Goal: Task Accomplishment & Management: Complete application form

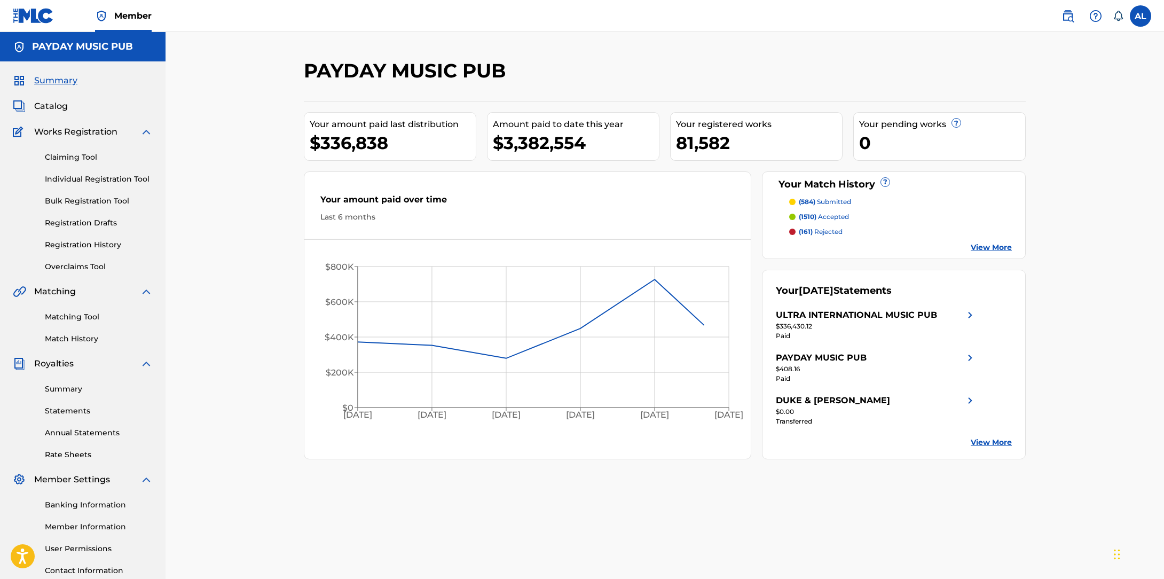
scroll to position [3, 0]
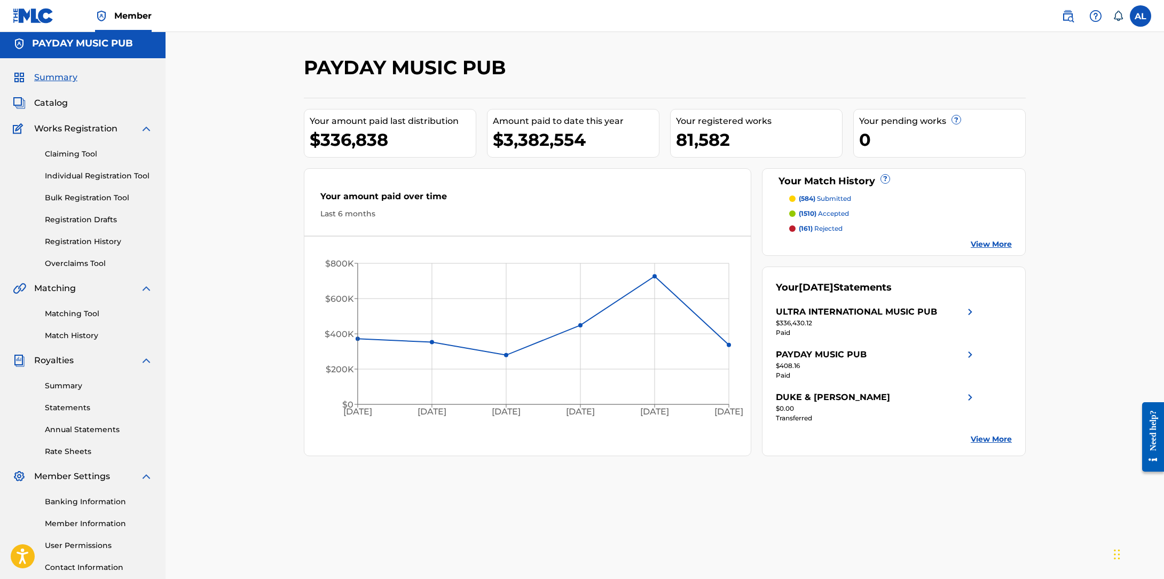
click at [70, 154] on link "Claiming Tool" at bounding box center [99, 153] width 108 height 11
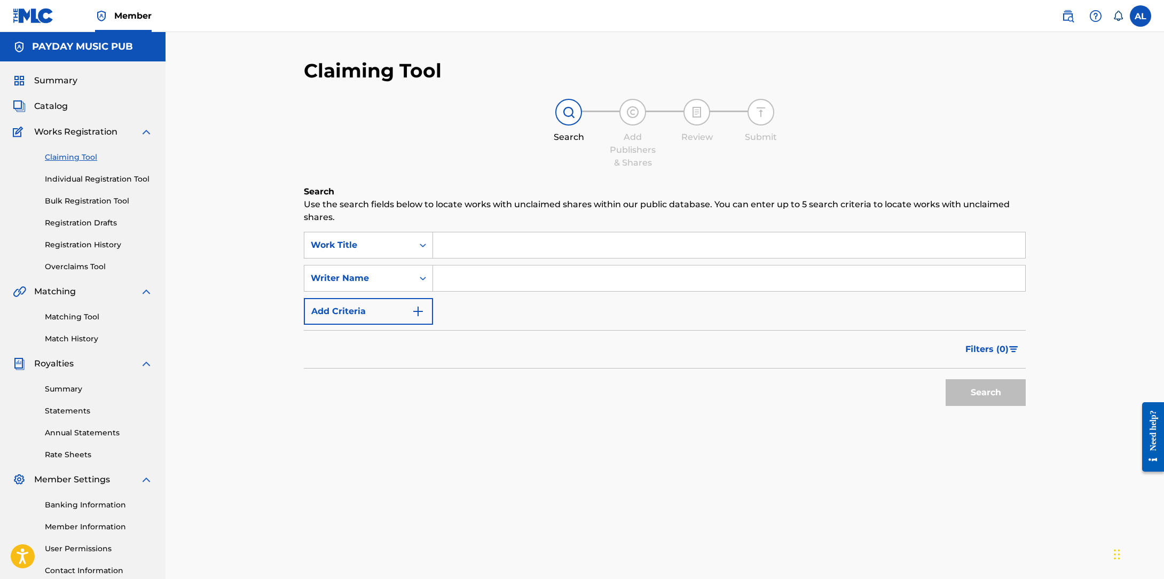
click at [52, 108] on span "Catalog" at bounding box center [51, 106] width 34 height 13
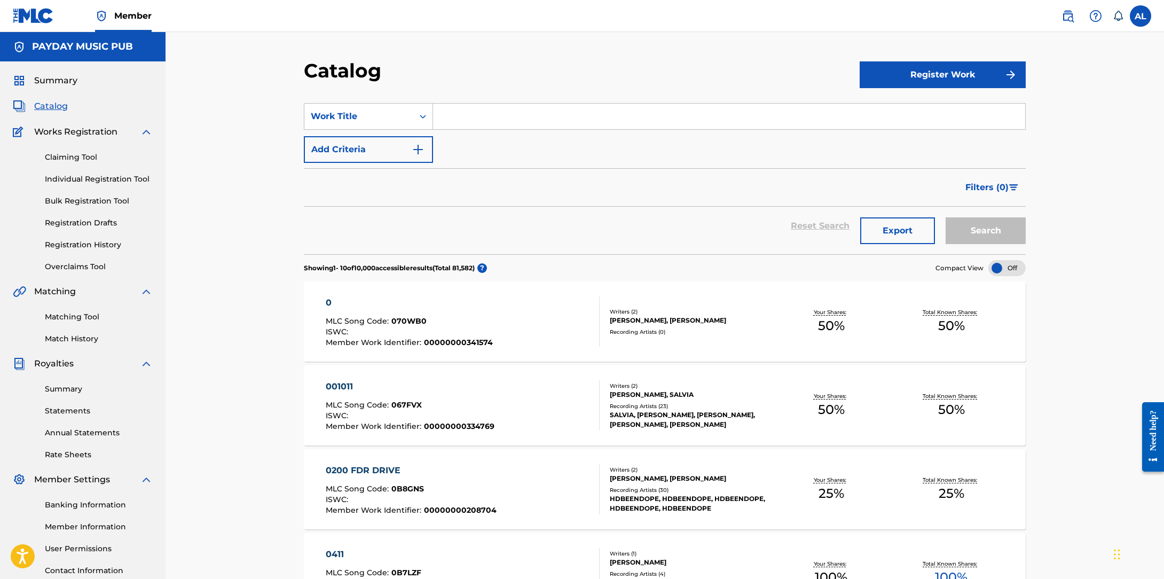
click at [497, 106] on input "Search Form" at bounding box center [729, 117] width 592 height 26
paste input "TOO BLESSED"
type input "TOO BLESSED"
click at [971, 230] on button "Search" at bounding box center [985, 230] width 80 height 27
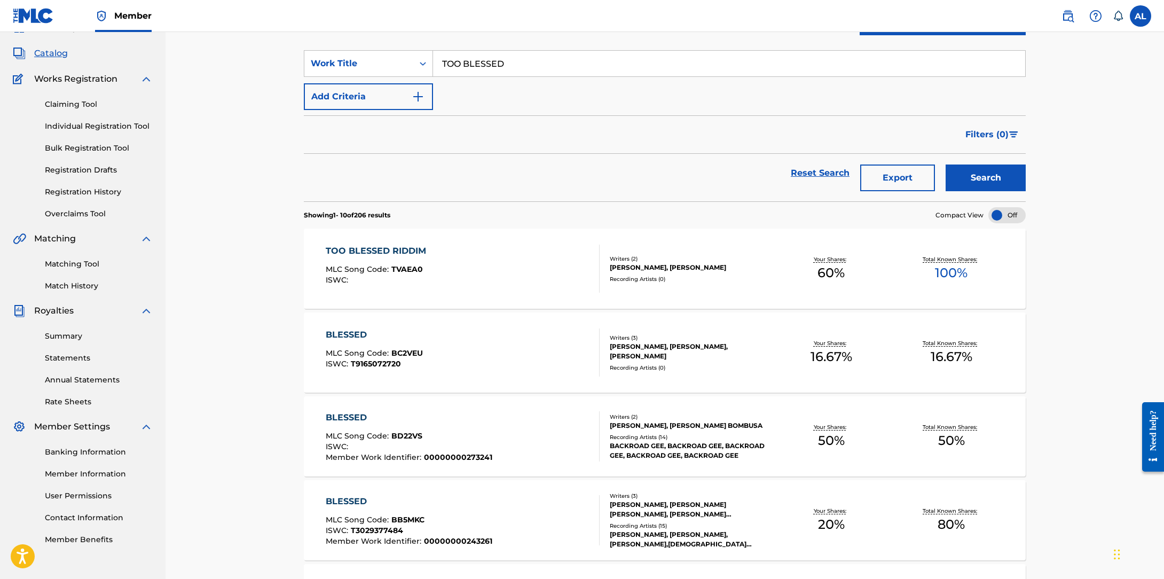
scroll to position [45, 0]
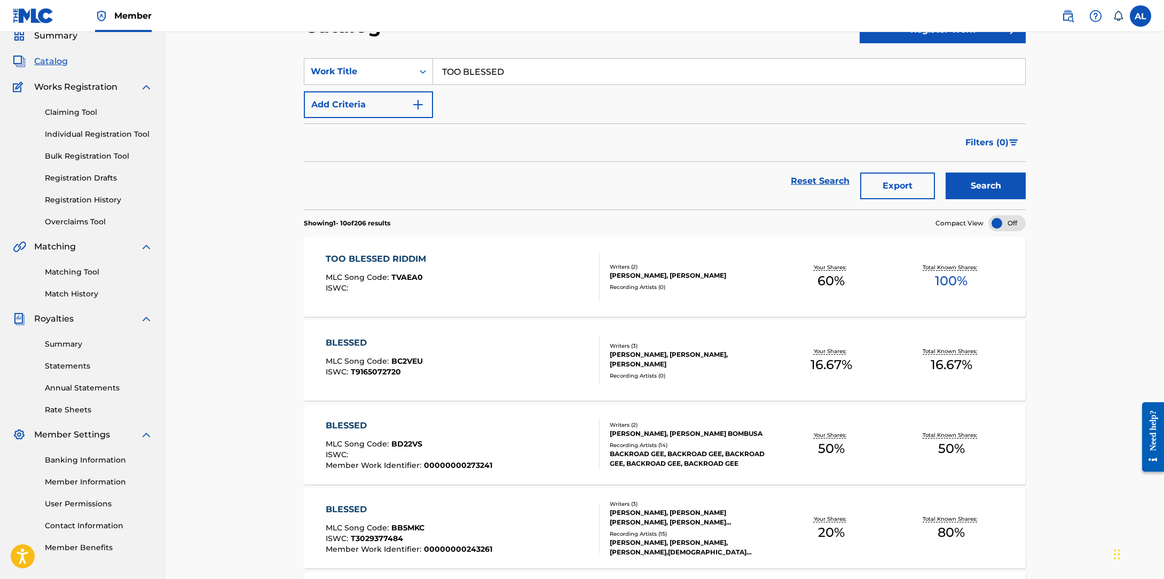
click at [404, 255] on div "TOO BLESSED RIDDIM" at bounding box center [379, 258] width 106 height 13
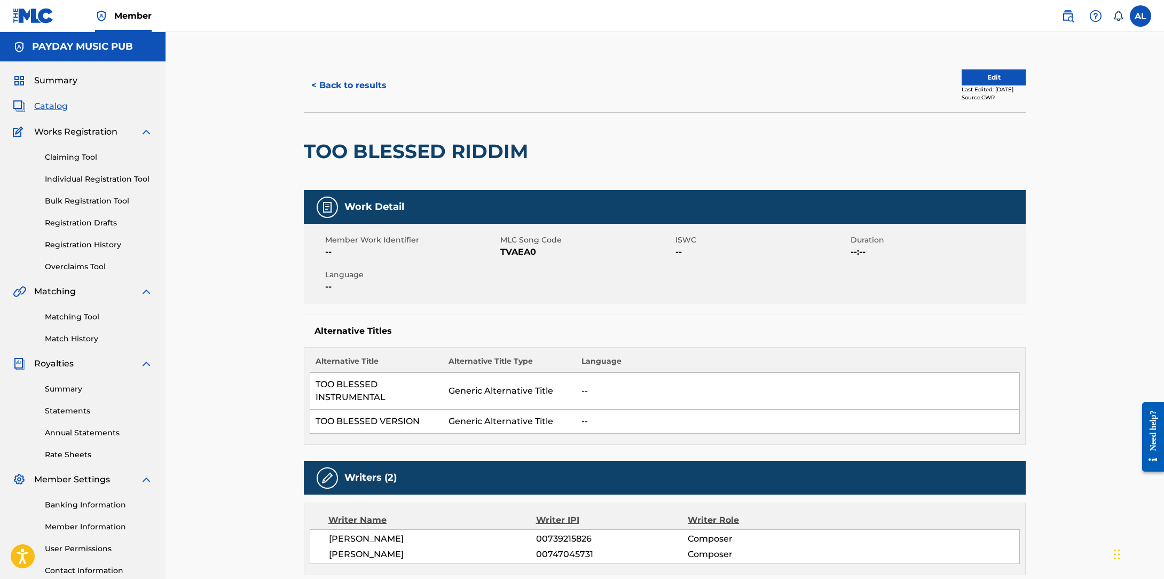
click at [367, 78] on button "< Back to results" at bounding box center [349, 85] width 90 height 27
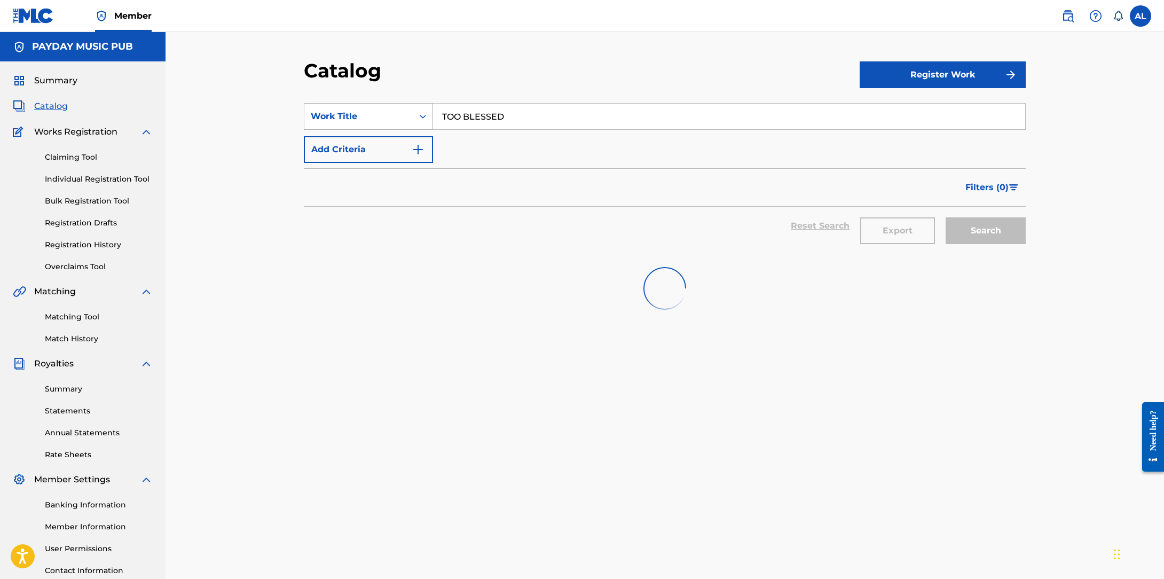
scroll to position [45, 0]
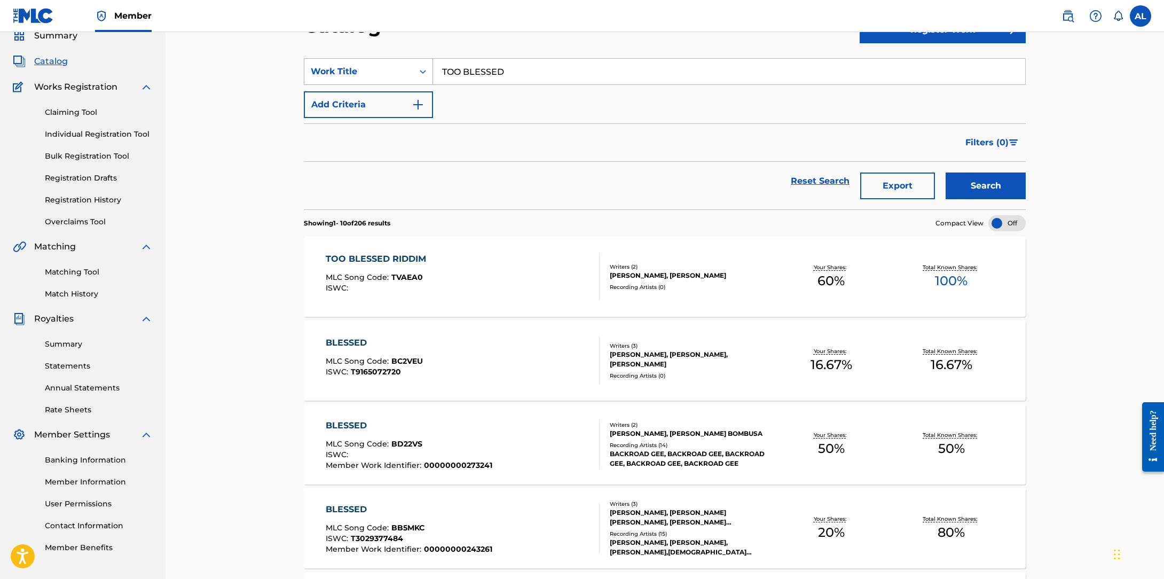
click at [416, 78] on div "Search Form" at bounding box center [422, 71] width 19 height 19
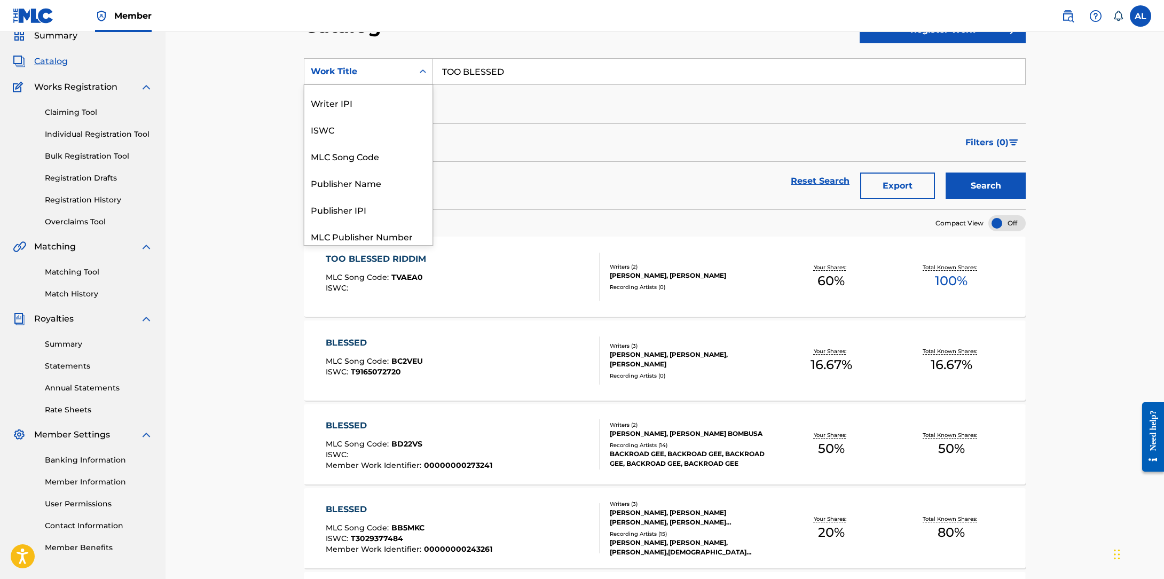
scroll to position [0, 0]
click at [395, 163] on div "ISWC" at bounding box center [368, 151] width 128 height 27
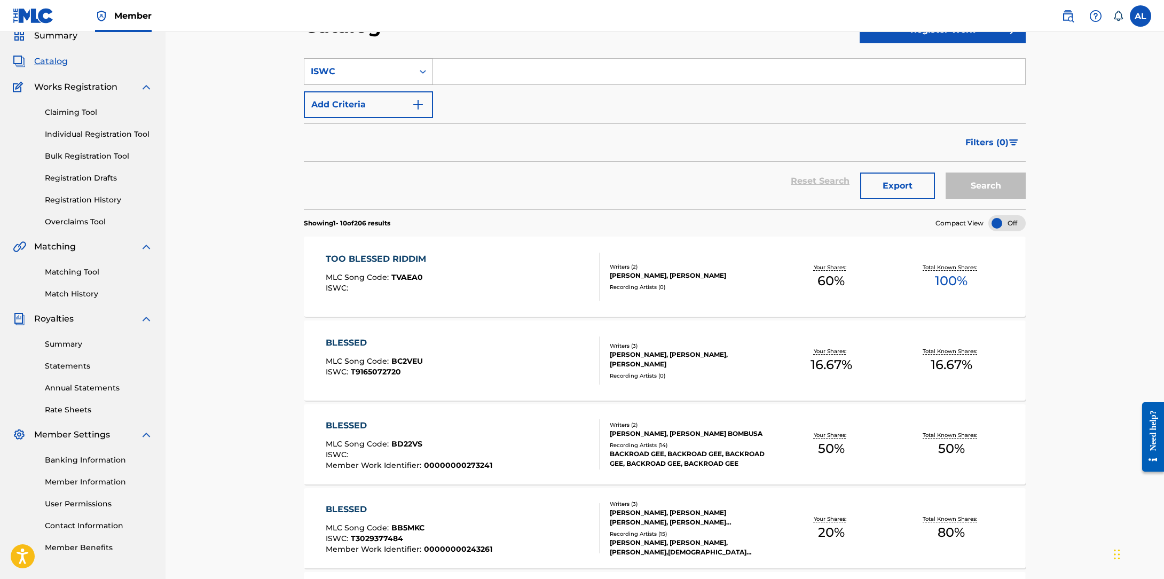
click at [383, 85] on div "SearchWithCriteria17e22184-3dce-41a8-b204-9d725372749d ISWC Add Criteria" at bounding box center [665, 88] width 722 height 60
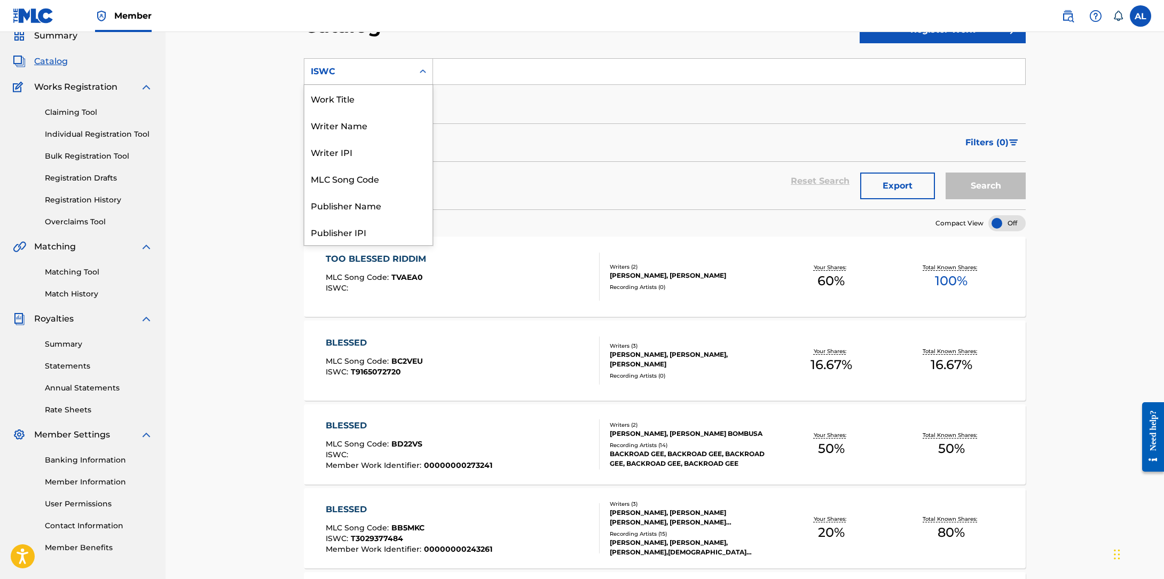
click at [391, 73] on div "ISWC" at bounding box center [359, 71] width 96 height 13
drag, startPoint x: 379, startPoint y: 173, endPoint x: 438, endPoint y: 115, distance: 82.3
click at [379, 173] on div "MLC Song Code" at bounding box center [368, 178] width 128 height 27
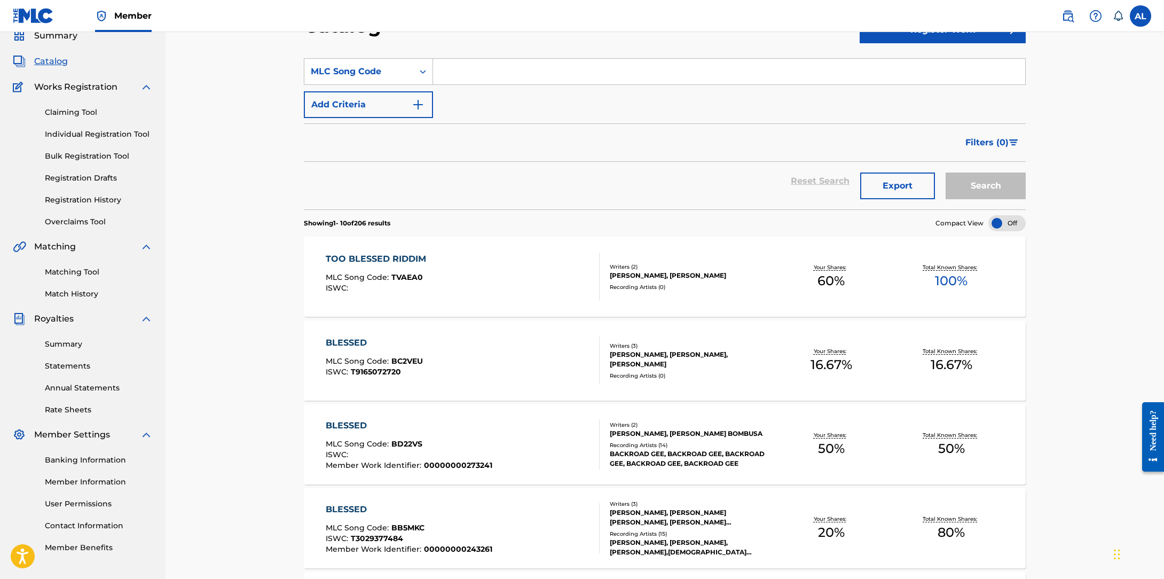
click at [497, 66] on input "Search Form" at bounding box center [729, 72] width 592 height 26
paste input "TV7KNV"
type input "TV7KNV"
drag, startPoint x: 981, startPoint y: 182, endPoint x: 972, endPoint y: 181, distance: 8.6
click at [981, 182] on button "Search" at bounding box center [985, 185] width 80 height 27
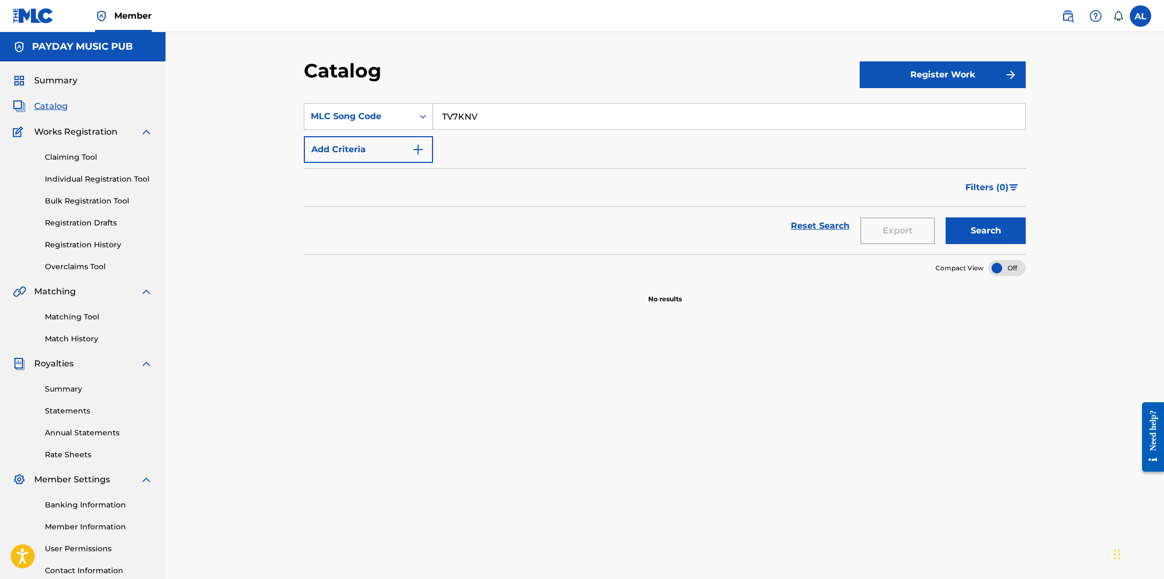
drag, startPoint x: 958, startPoint y: 93, endPoint x: 953, endPoint y: 88, distance: 7.5
click at [958, 93] on section "SearchWithCriteriae7d63bcc-aedd-40a0-950c-780d78bd005f MLC Song Code TV7KNV Add…" at bounding box center [665, 172] width 722 height 164
click at [946, 82] on button "Register Work" at bounding box center [942, 74] width 166 height 27
click at [879, 99] on link "Individual" at bounding box center [942, 110] width 166 height 26
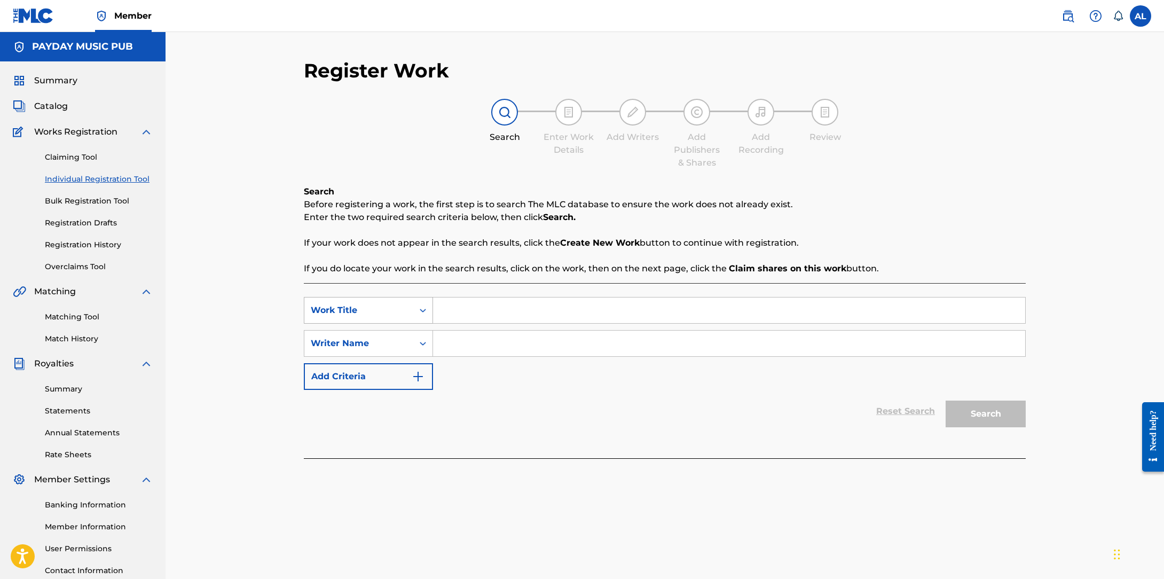
click at [366, 315] on div "Work Title" at bounding box center [359, 310] width 96 height 13
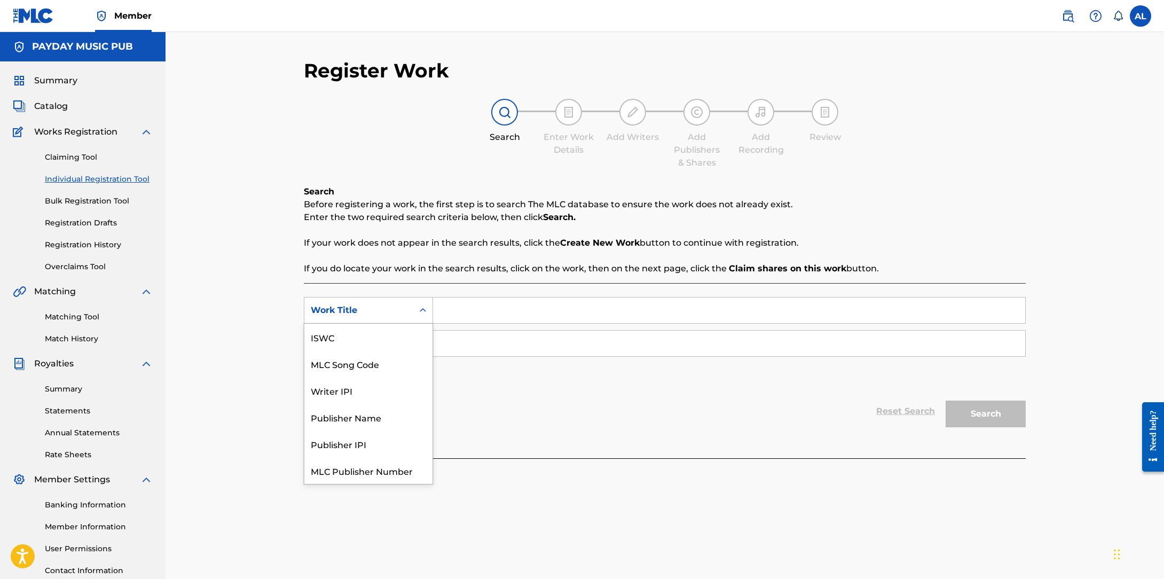
scroll to position [27, 0]
click at [375, 342] on div "MLC Song Code" at bounding box center [368, 336] width 128 height 27
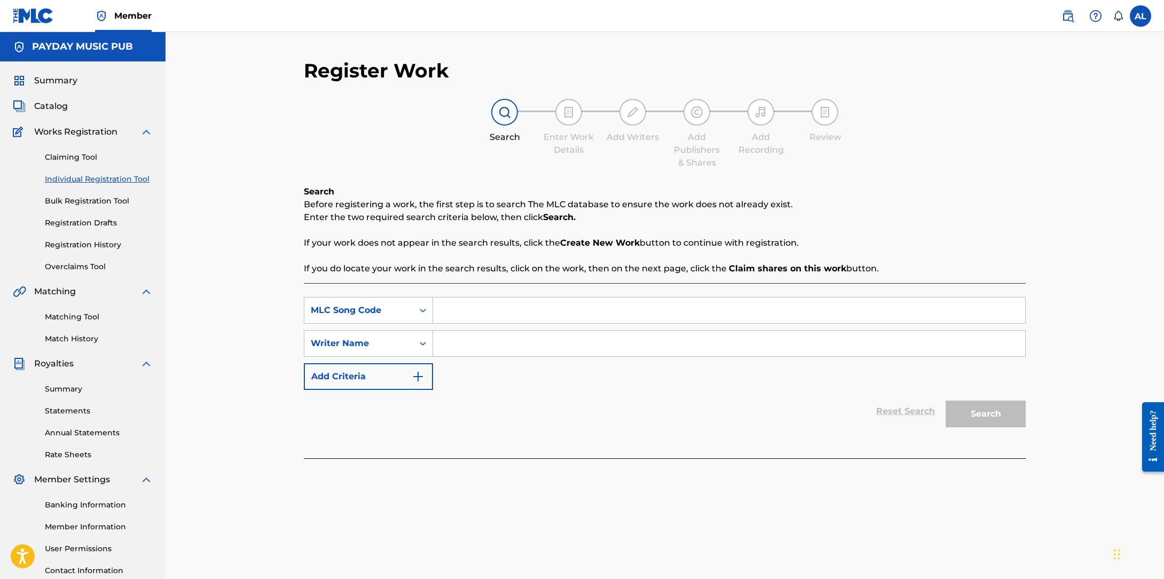
click at [523, 318] on input "Search Form" at bounding box center [729, 310] width 592 height 26
paste input "TV7KNV"
type input "TV7KNV"
click at [654, 328] on div "SearchWithCriteriae7ac7c13-1de5-4687-b5c4-e52ecdc0e9c4 MLC Song Code TV7KNV Sea…" at bounding box center [665, 343] width 722 height 93
click at [651, 336] on input "Search Form" at bounding box center [729, 343] width 592 height 26
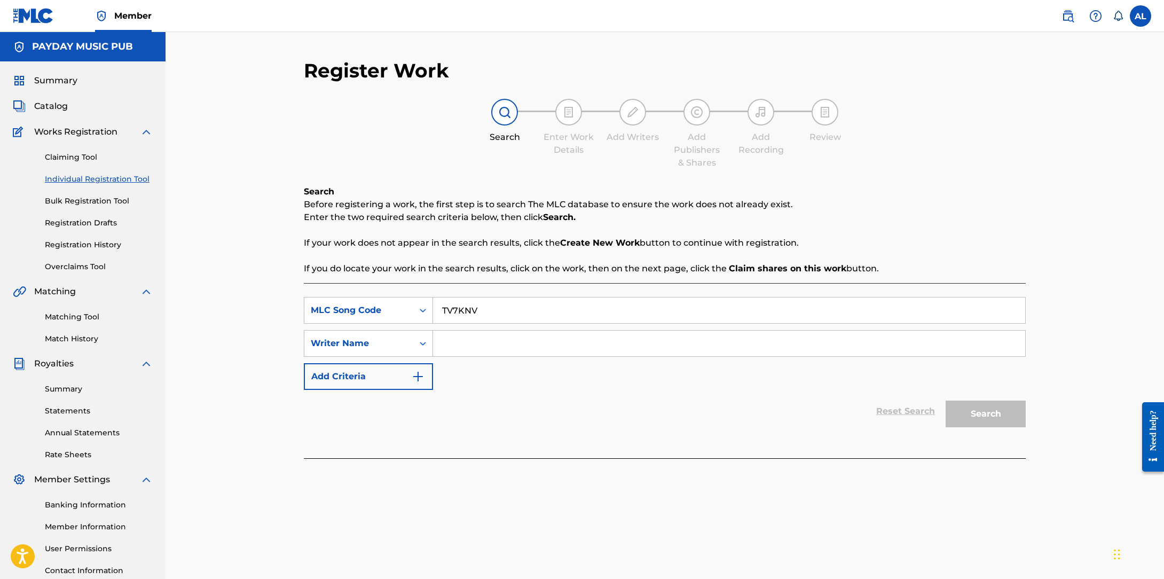
type input "a"
type input "[PERSON_NAME]"
click at [945, 400] on button "Search" at bounding box center [985, 413] width 80 height 27
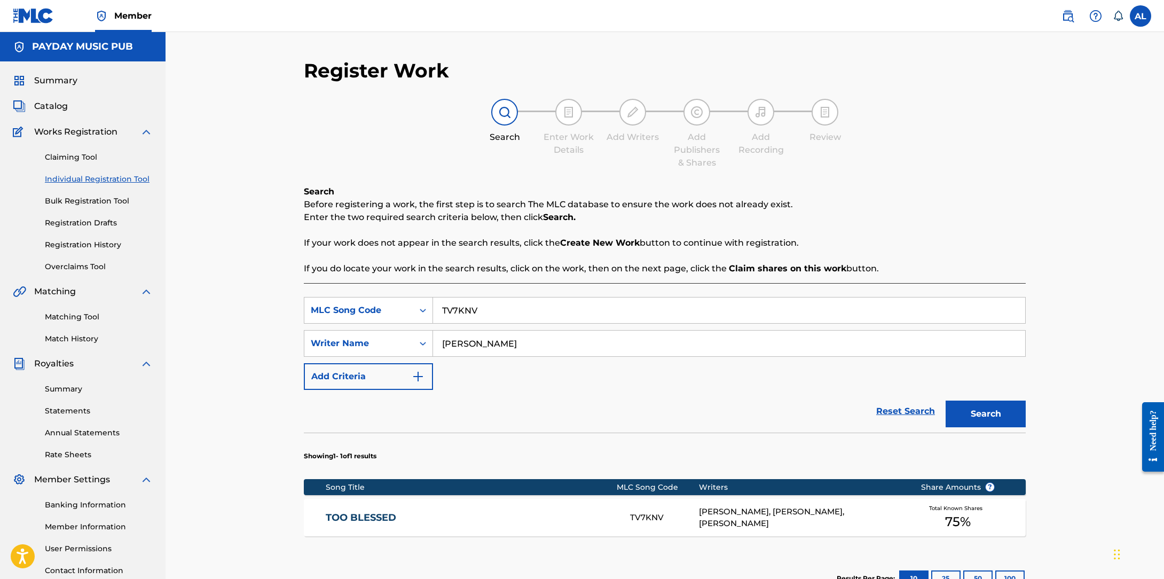
click at [357, 525] on div "TOO BLESSED TV7KNV DESMOND JUNIOR MENDIZE, SHAUN ANDERSON, RICHARD FOULKS Total…" at bounding box center [665, 517] width 722 height 37
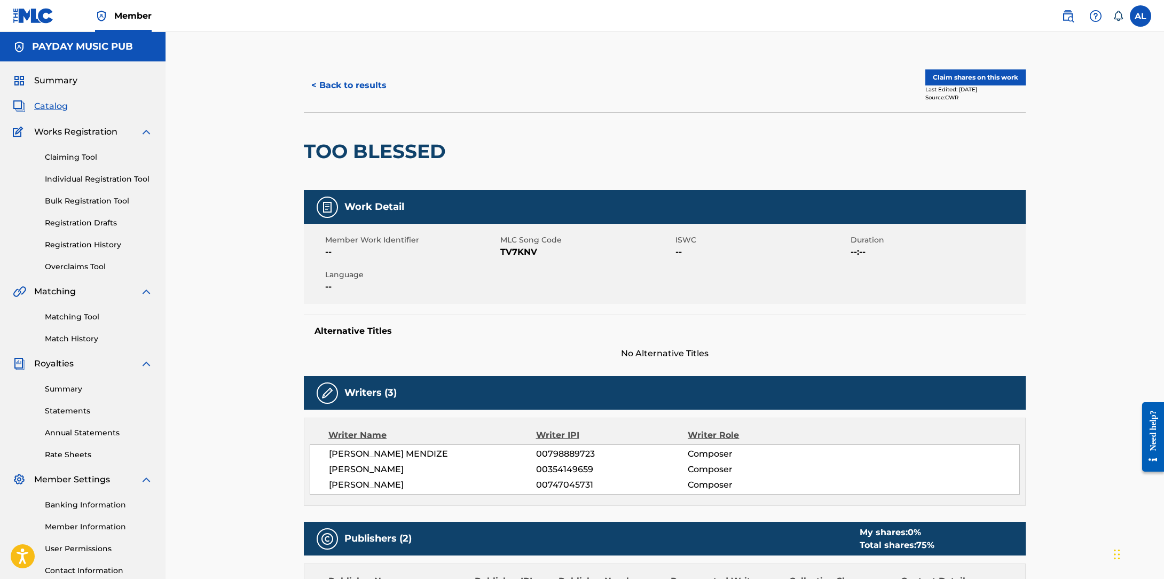
click at [995, 79] on button "Claim shares on this work" at bounding box center [975, 77] width 100 height 16
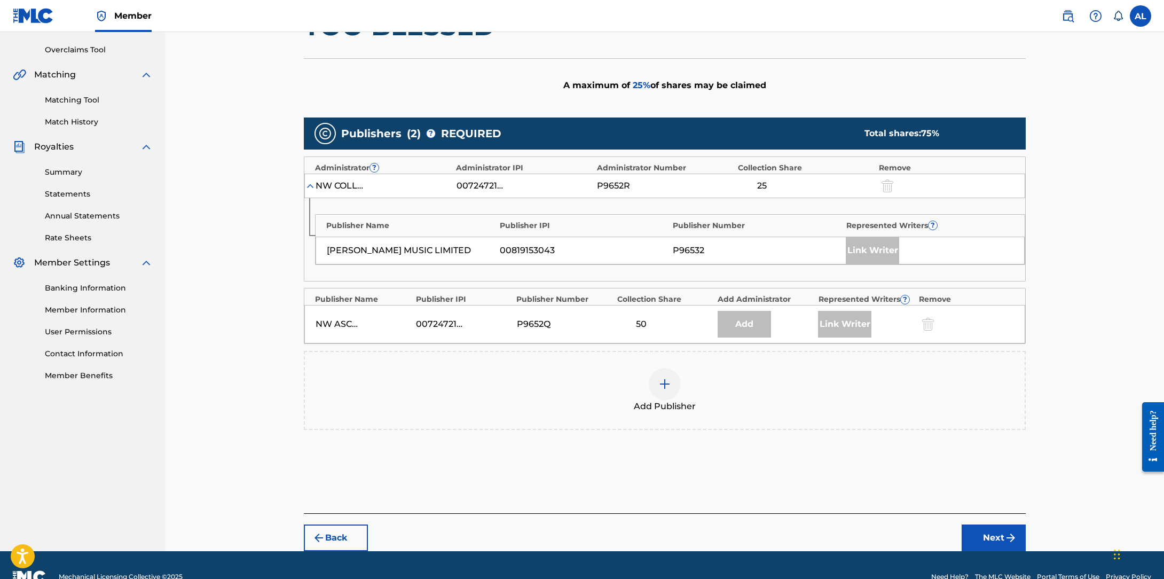
scroll to position [217, 0]
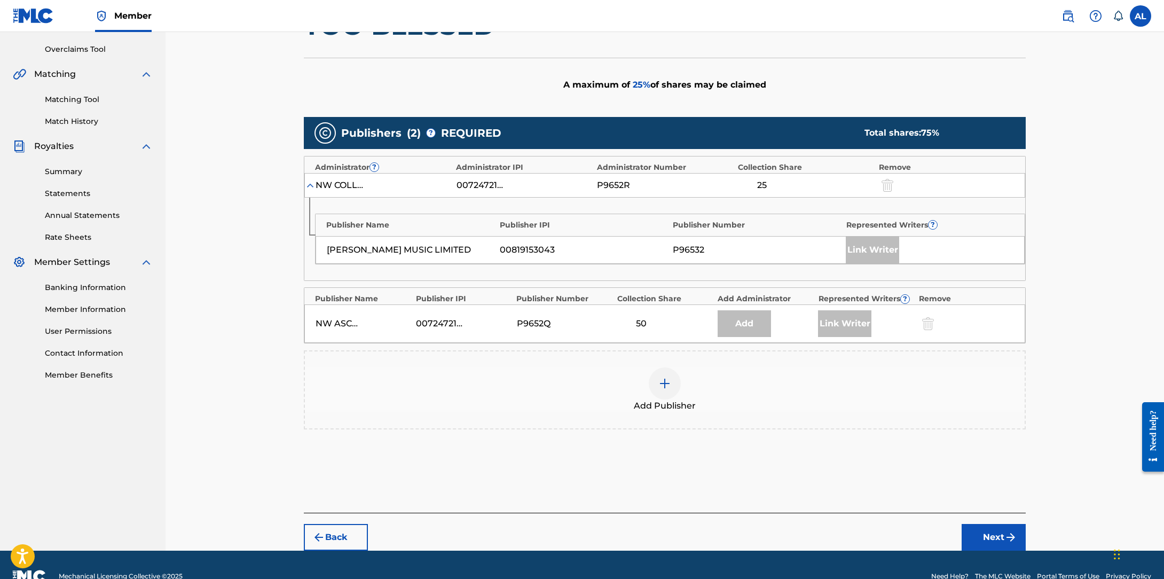
click at [679, 378] on div "Add Publisher" at bounding box center [664, 389] width 719 height 45
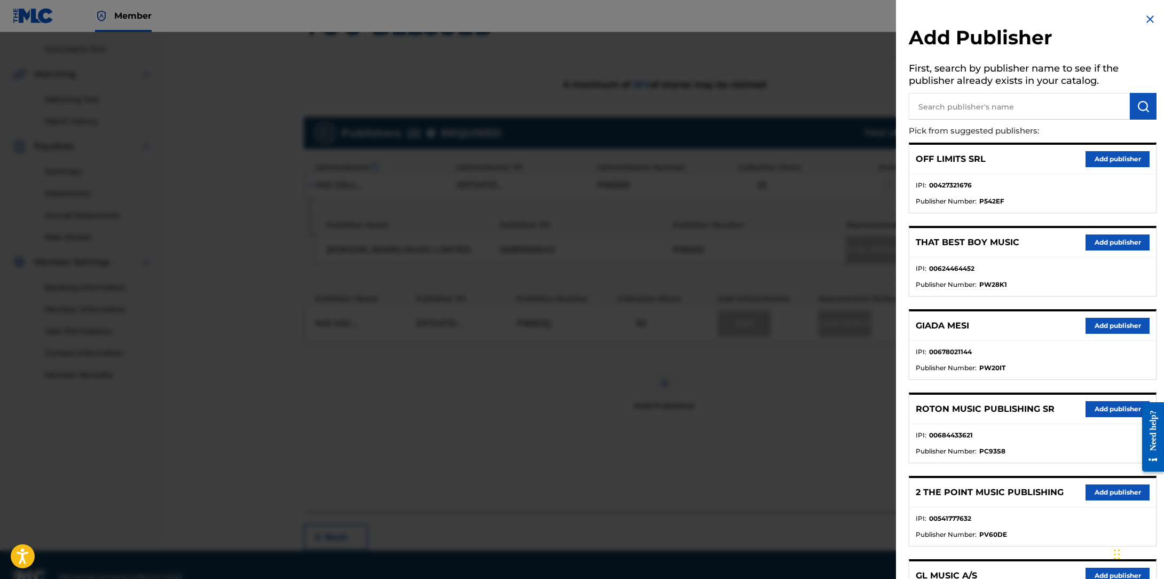
click at [962, 104] on input "text" at bounding box center [1018, 106] width 221 height 27
type input "payday"
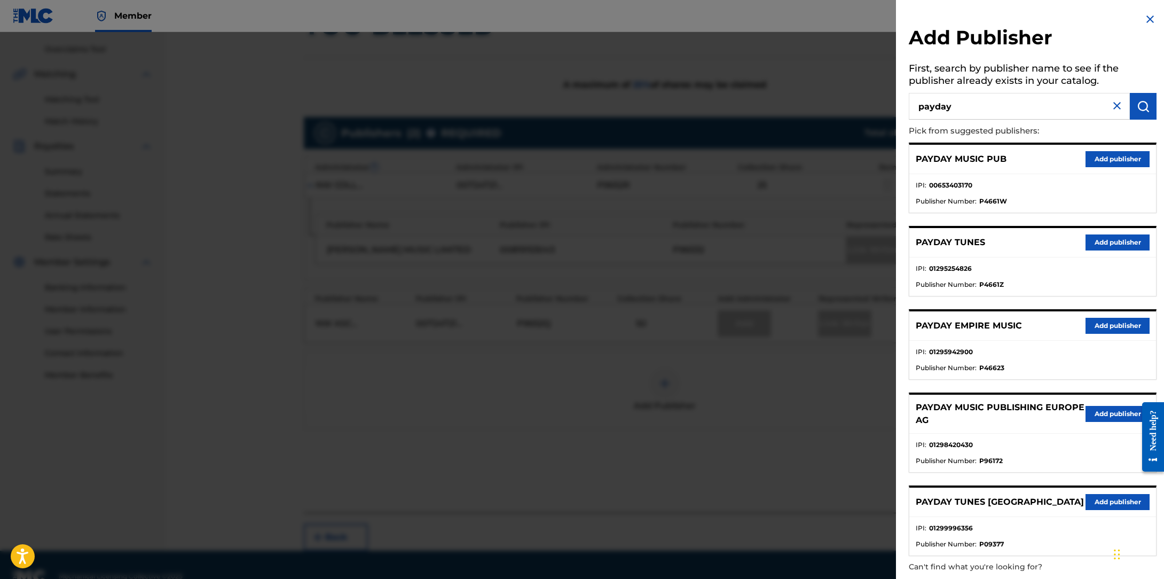
click at [1111, 239] on button "Add publisher" at bounding box center [1117, 242] width 64 height 16
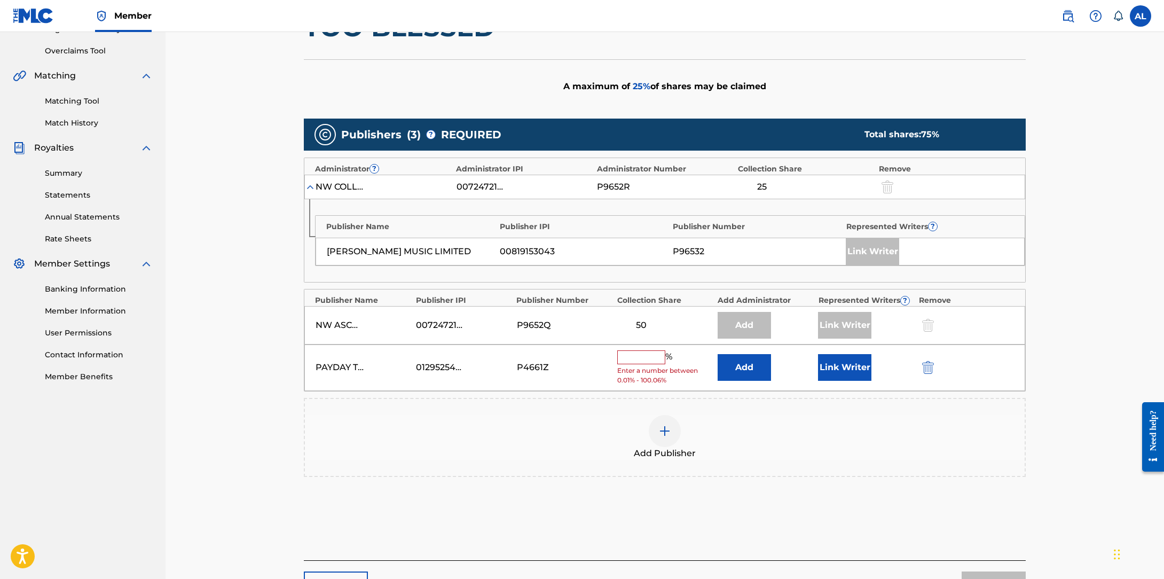
click at [642, 361] on input "text" at bounding box center [641, 357] width 48 height 14
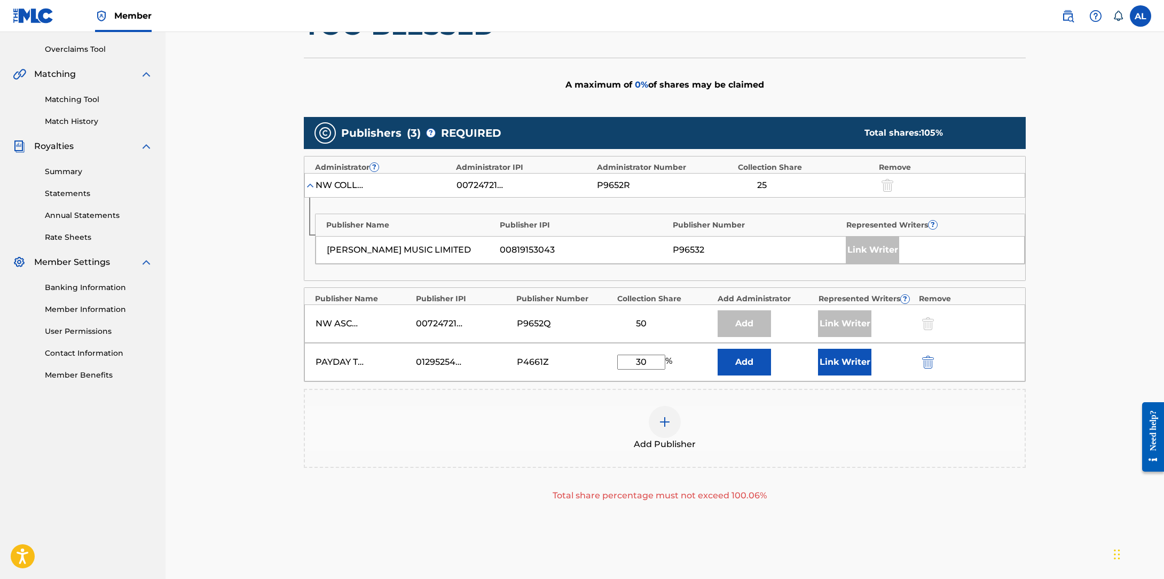
type input "30"
click at [925, 360] on img "submit" at bounding box center [928, 361] width 12 height 13
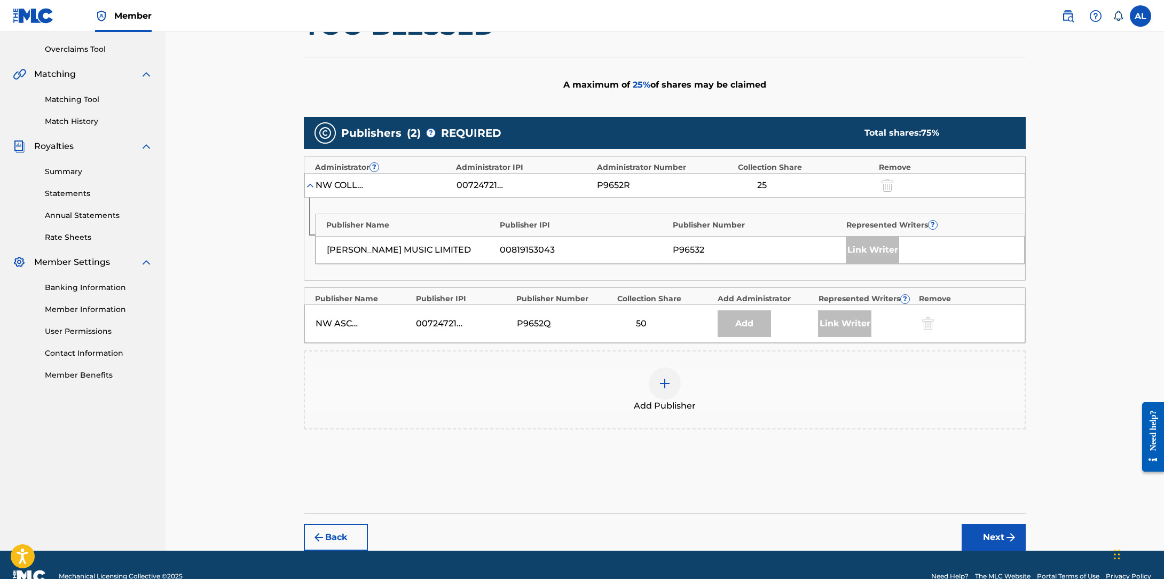
click at [682, 390] on div "Add Publisher" at bounding box center [664, 389] width 719 height 45
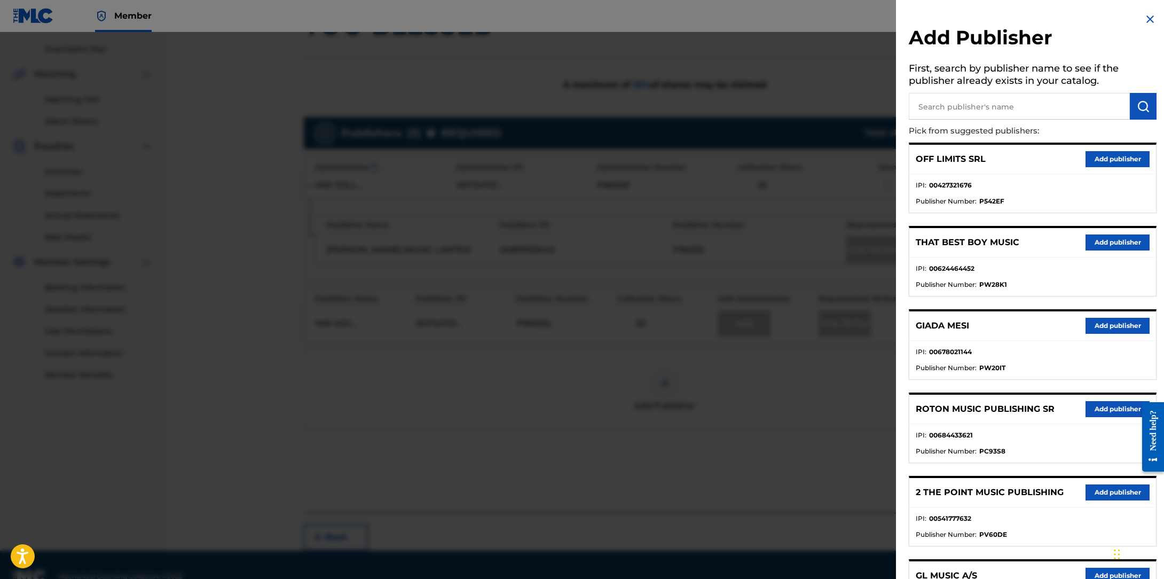
click at [984, 99] on input "text" at bounding box center [1018, 106] width 221 height 27
paste input "Kgn Six"
type input "Kgn Six"
click at [1147, 105] on button "submit" at bounding box center [1142, 106] width 27 height 27
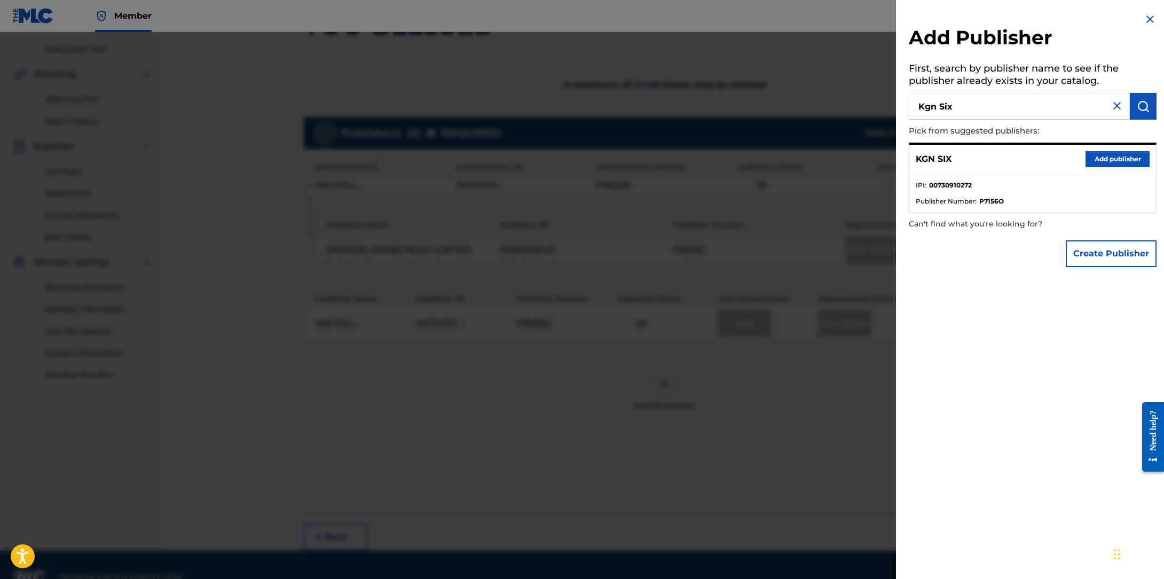
click at [1109, 150] on div "KGN SIX Add publisher" at bounding box center [1032, 159] width 247 height 29
click at [1110, 154] on button "Add publisher" at bounding box center [1117, 159] width 64 height 16
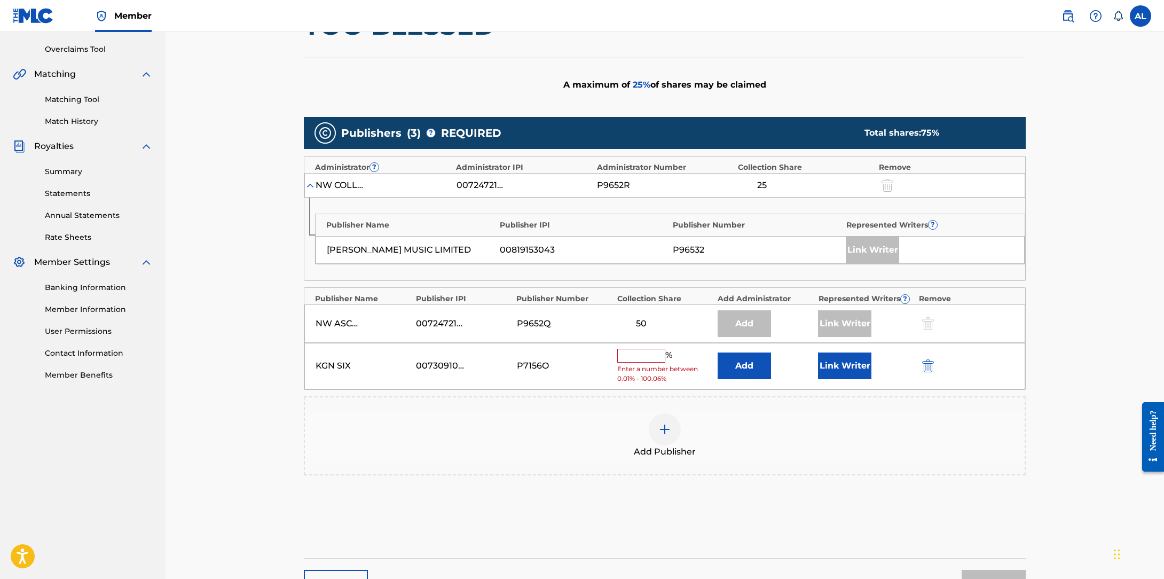
click at [738, 370] on button "Add" at bounding box center [743, 365] width 53 height 27
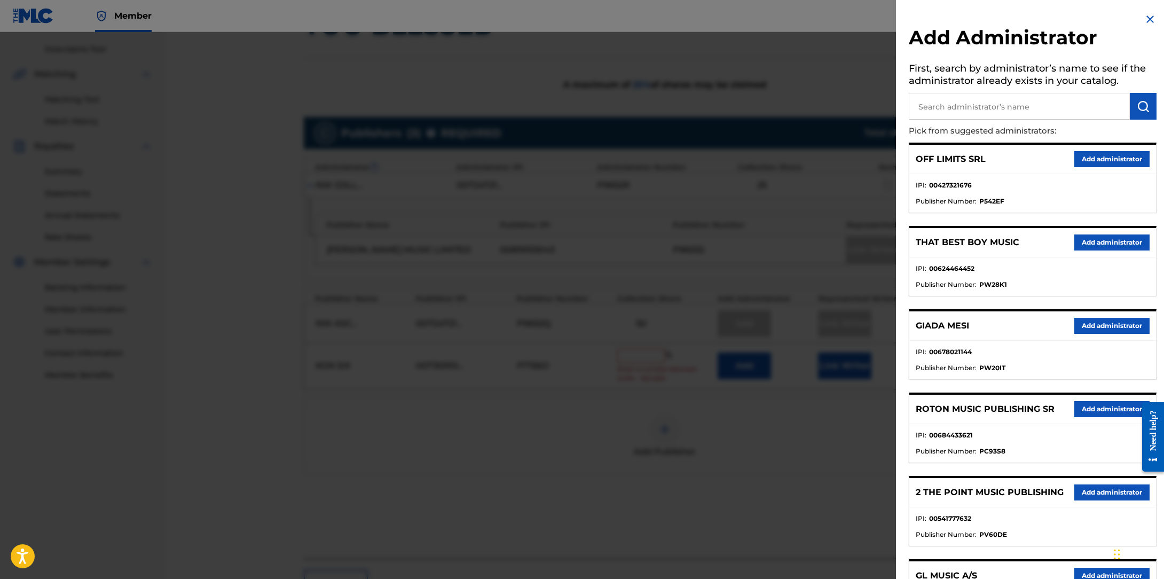
click at [946, 112] on input "text" at bounding box center [1018, 106] width 221 height 27
type input "payday"
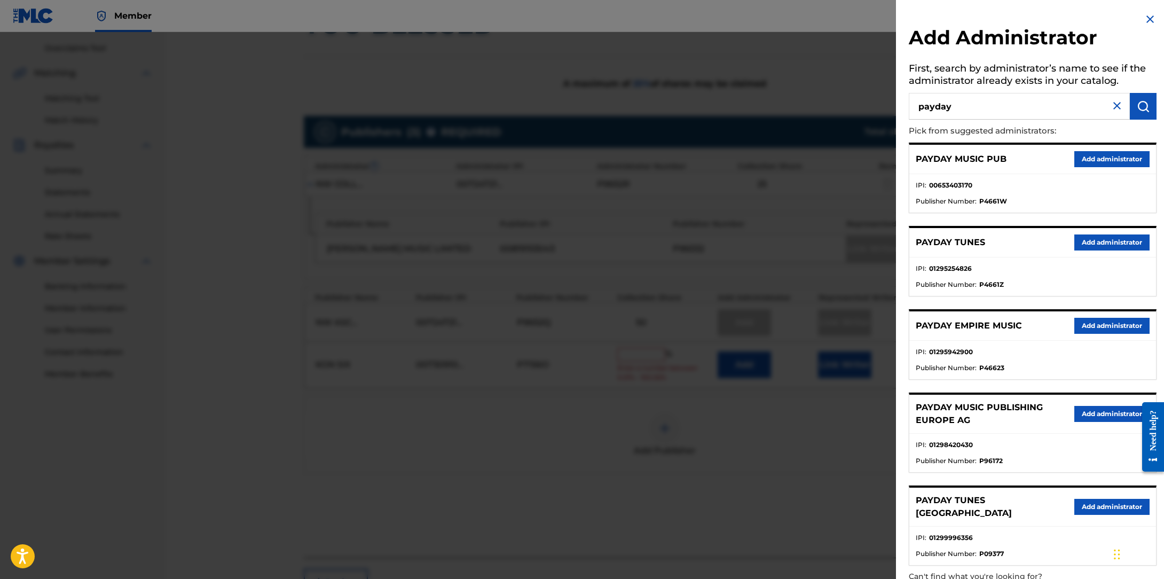
scroll to position [220, 0]
click at [1094, 247] on button "Add administrator" at bounding box center [1111, 242] width 75 height 16
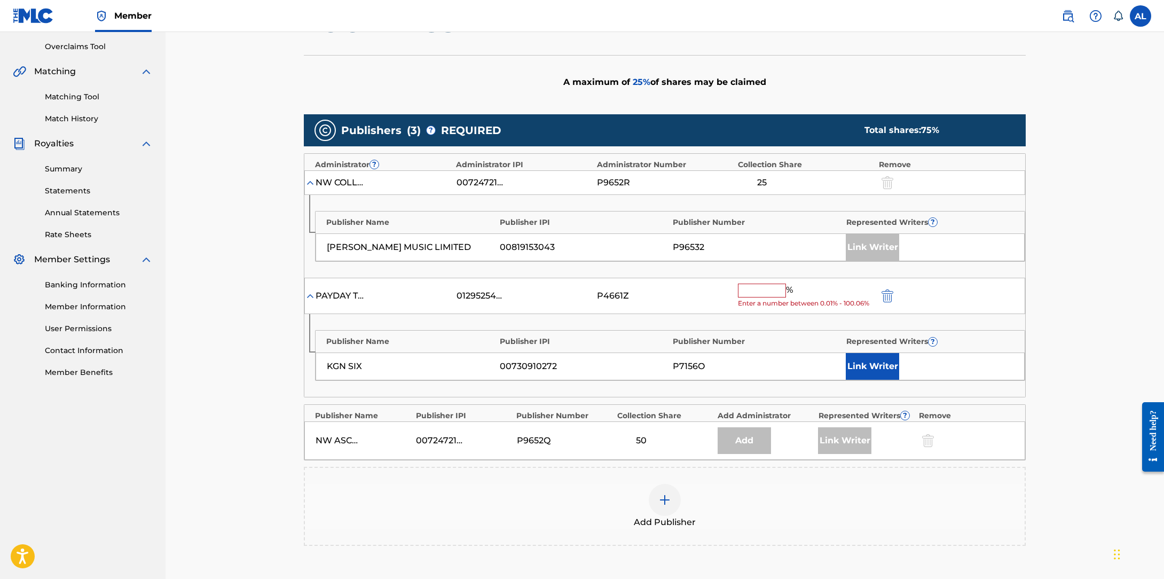
click at [754, 299] on span "Enter a number between 0.01% - 100.06%" at bounding box center [806, 303] width 136 height 10
click at [879, 357] on button "Link Writer" at bounding box center [871, 366] width 53 height 27
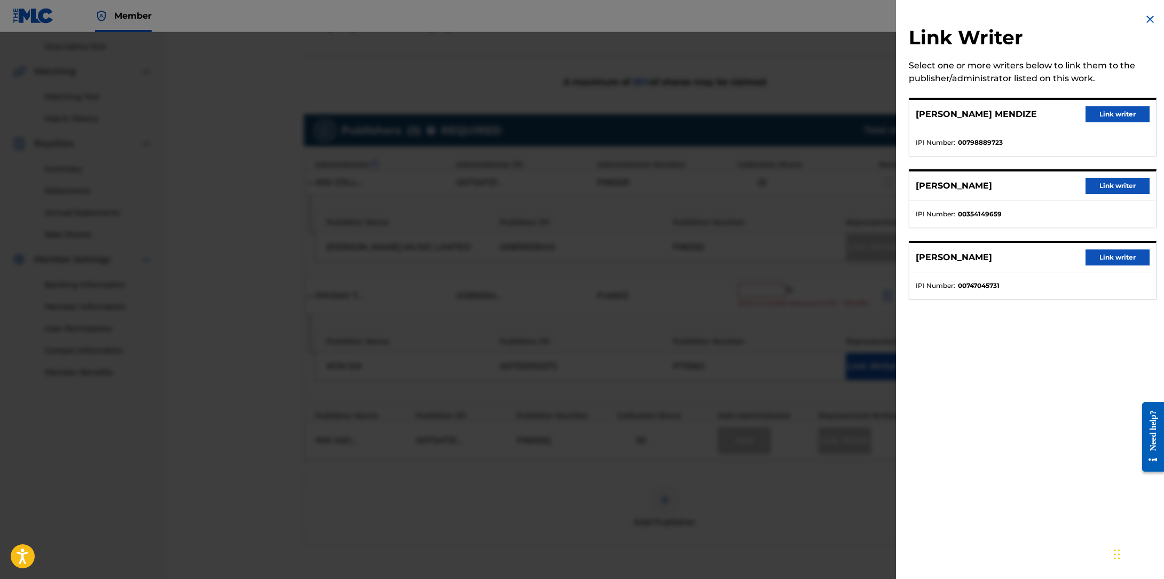
click at [1121, 189] on button "Link writer" at bounding box center [1117, 186] width 64 height 16
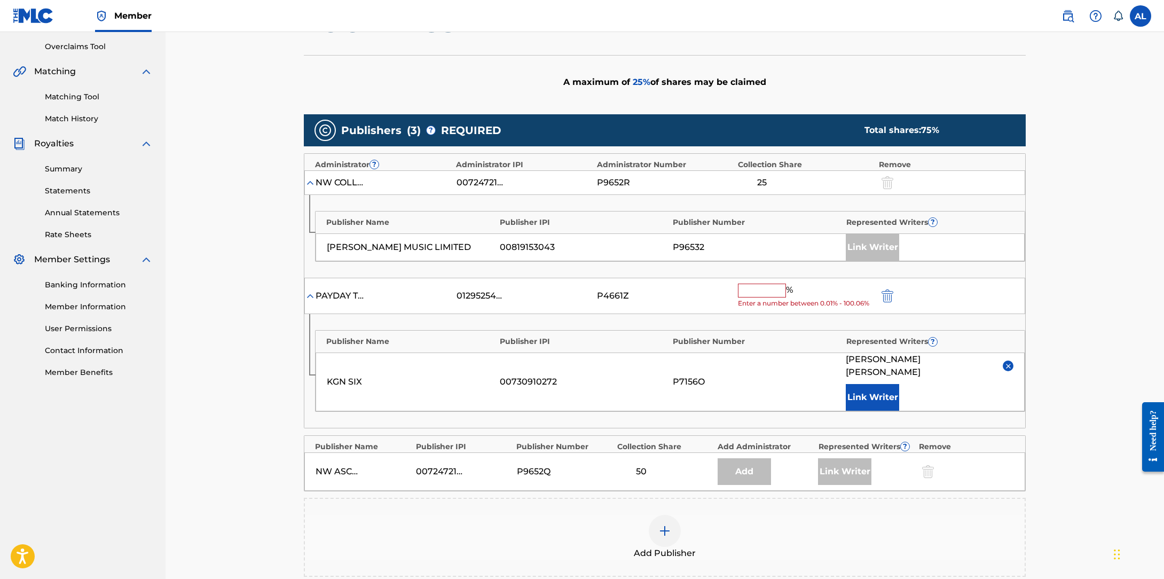
click at [759, 296] on input "text" at bounding box center [762, 290] width 48 height 14
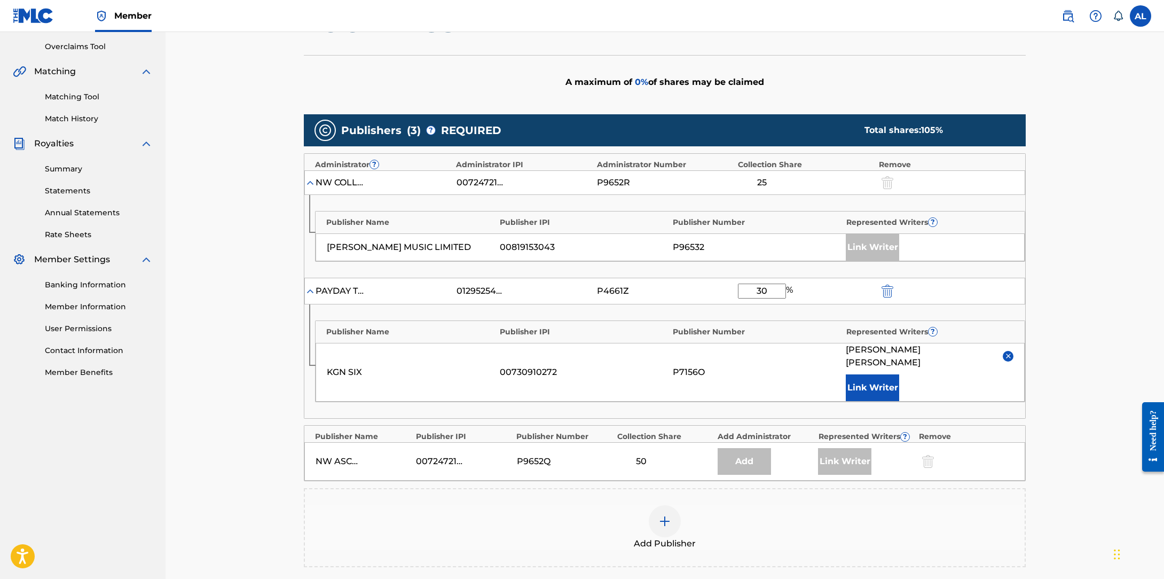
click at [1070, 329] on div "Claiming Tool Search Add Publishers & Shares Review Submit Add Publishers & Sha…" at bounding box center [664, 267] width 998 height 910
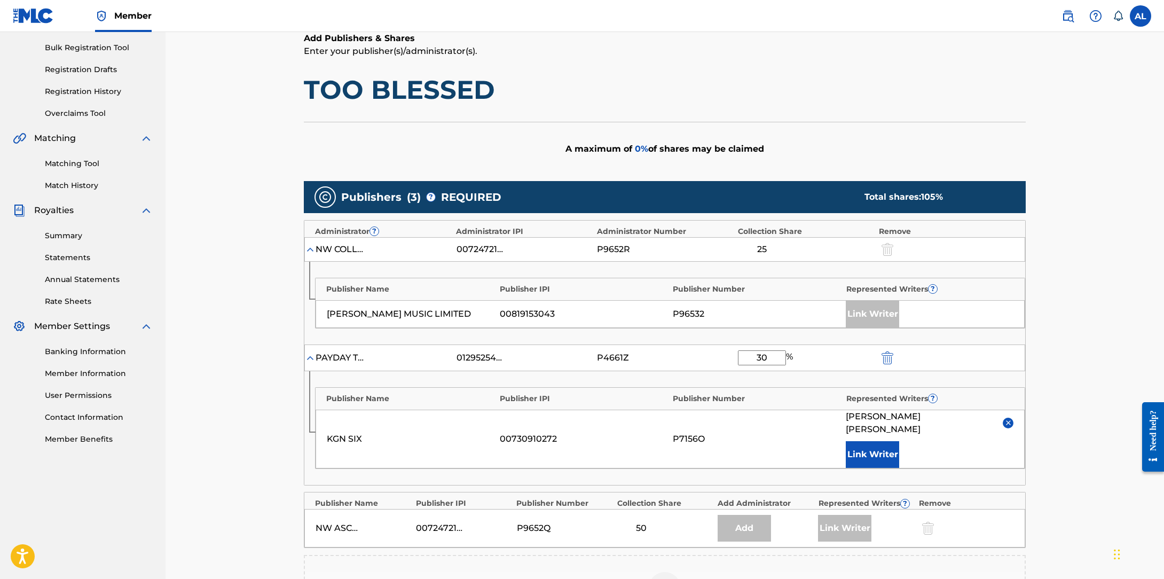
scroll to position [152, 0]
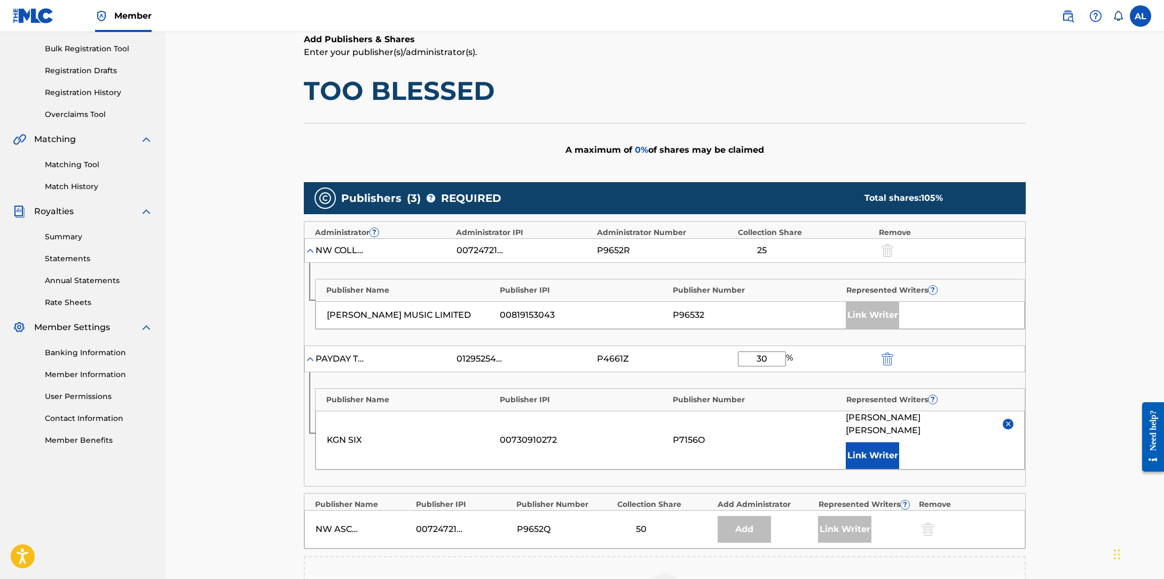
click at [768, 360] on input "30" at bounding box center [762, 358] width 48 height 15
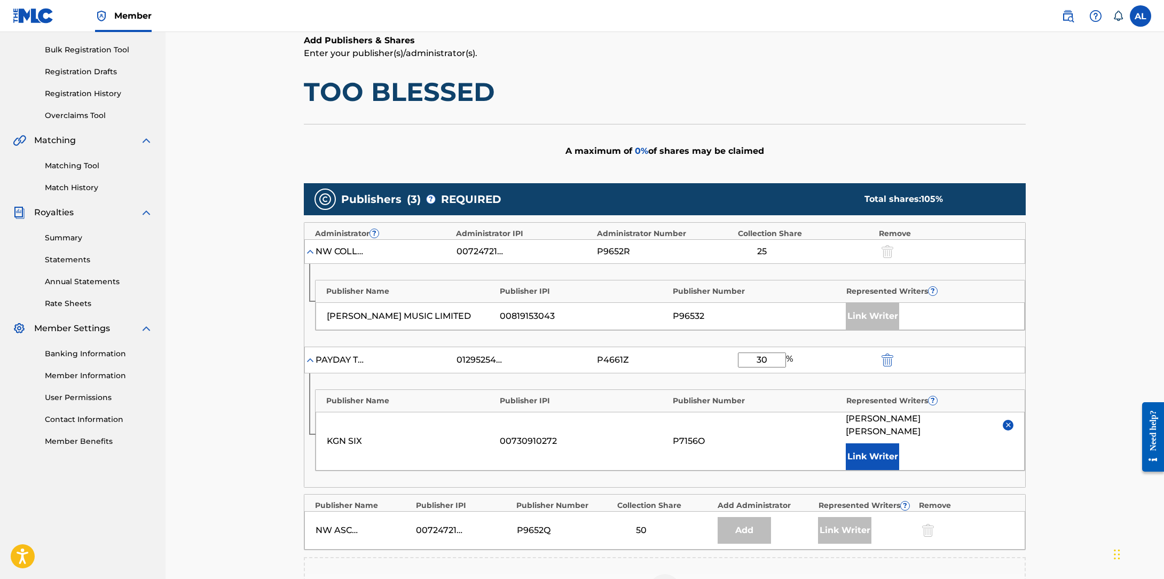
scroll to position [221, 0]
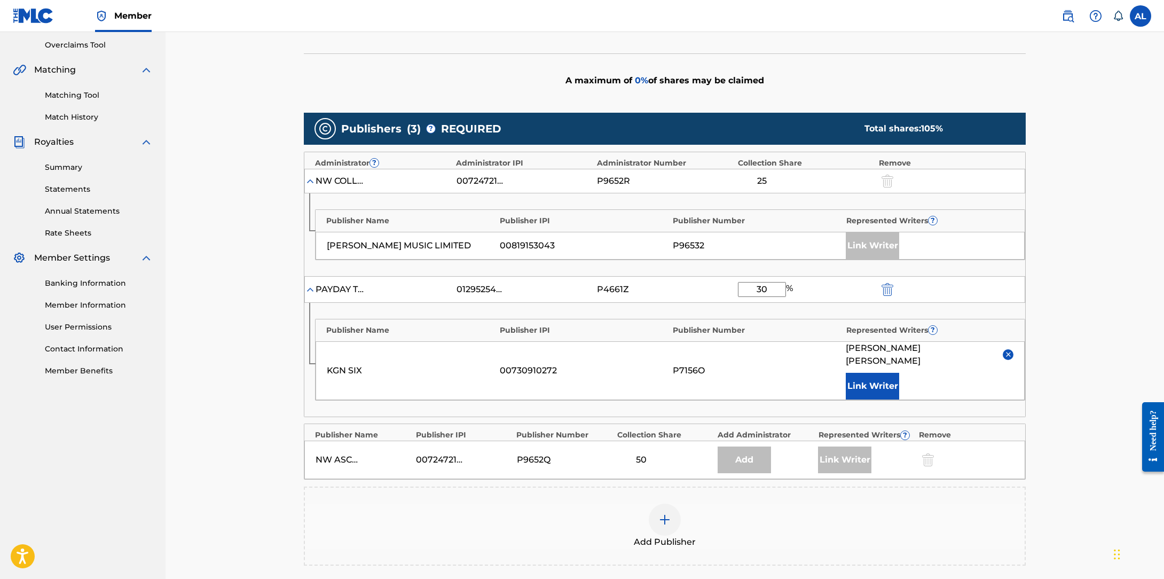
type input "3"
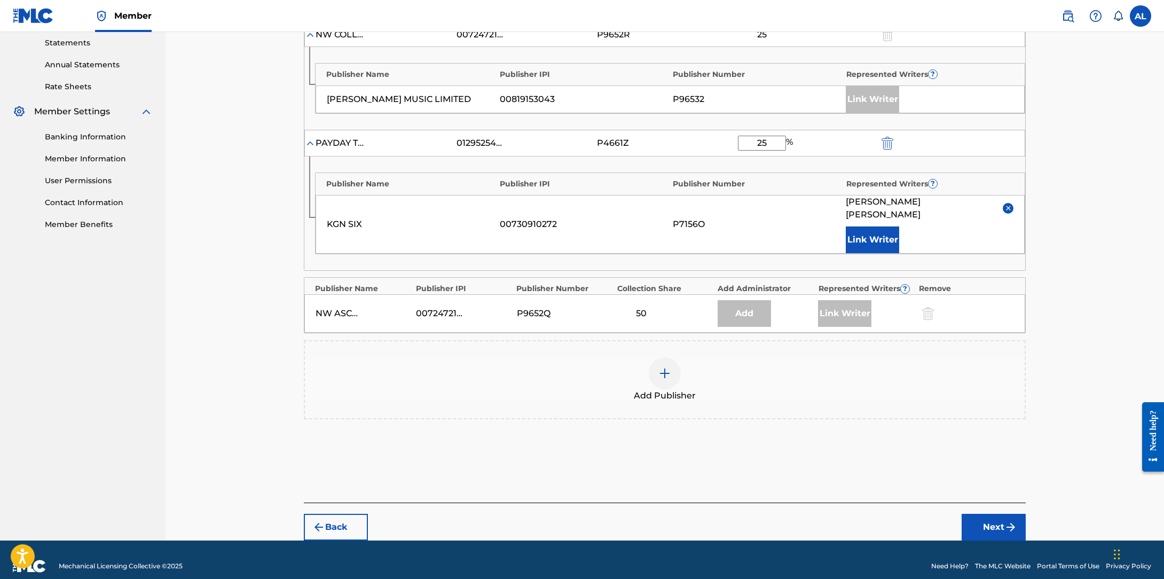
type input "25"
click at [342, 513] on button "Back" at bounding box center [336, 526] width 64 height 27
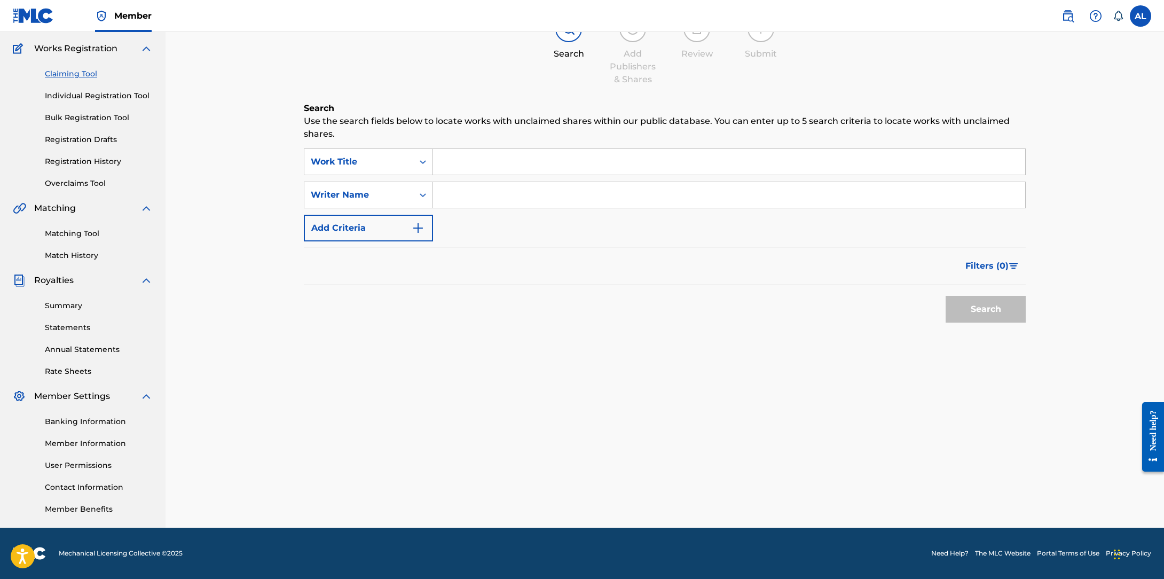
scroll to position [83, 0]
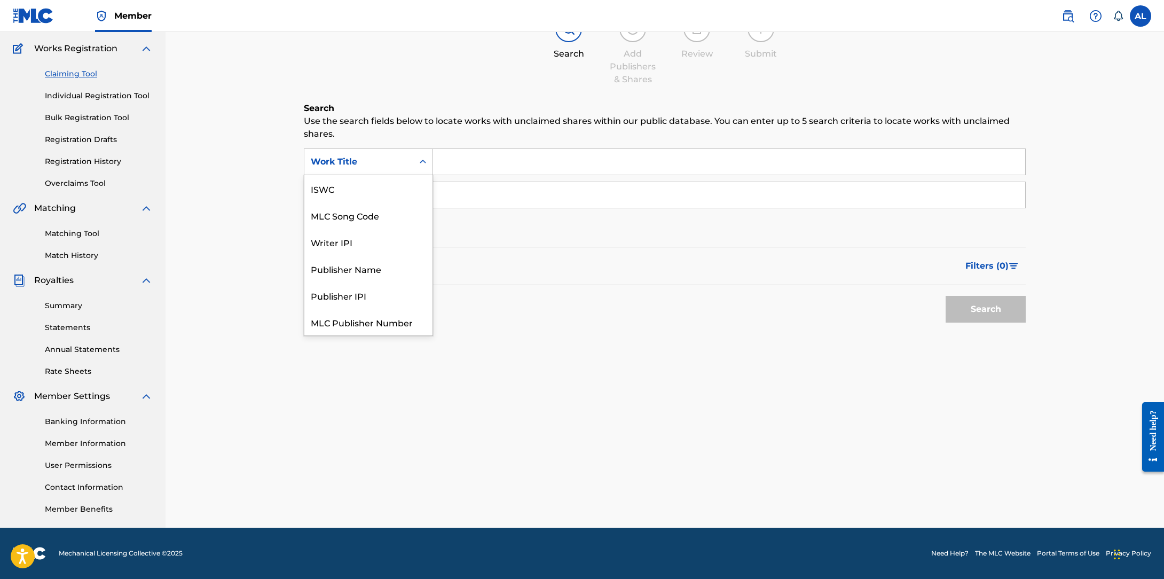
click at [410, 168] on div "Work Title" at bounding box center [358, 162] width 109 height 20
drag, startPoint x: 402, startPoint y: 185, endPoint x: 409, endPoint y: 184, distance: 7.1
click at [402, 185] on div "MLC Song Code" at bounding box center [368, 188] width 128 height 27
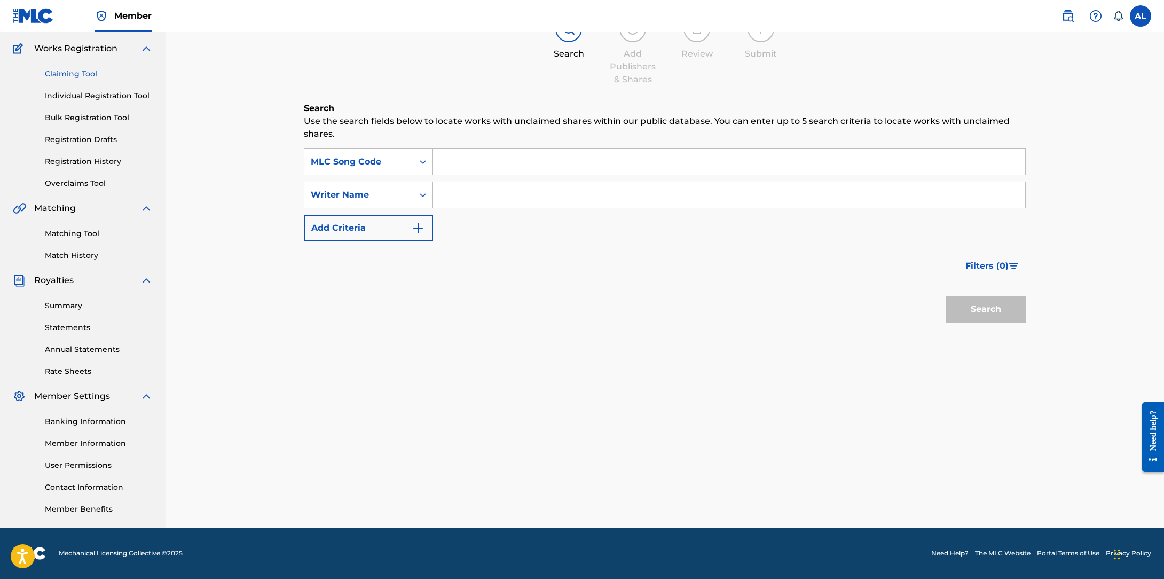
drag, startPoint x: 474, startPoint y: 164, endPoint x: 465, endPoint y: 179, distance: 17.5
click at [474, 164] on input "Search Form" at bounding box center [729, 162] width 592 height 26
click at [456, 191] on input "Search Form" at bounding box center [729, 195] width 592 height 26
drag, startPoint x: 473, startPoint y: 170, endPoint x: 467, endPoint y: 167, distance: 6.7
click at [473, 169] on input "ç" at bounding box center [729, 162] width 592 height 26
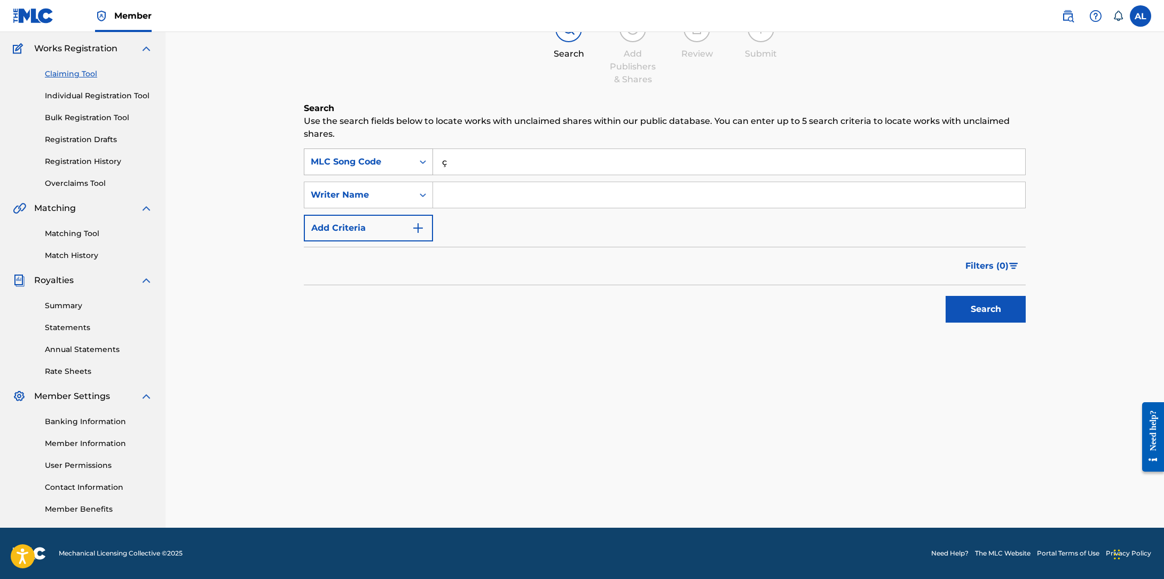
drag, startPoint x: 467, startPoint y: 167, endPoint x: 369, endPoint y: 157, distance: 98.7
click at [368, 157] on div "SearchWithCriteria20a6f64b-6d9f-45b4-a3c9-e62c4a810355 MLC Song Code ç" at bounding box center [665, 161] width 722 height 27
paste input "TV7SC9"
type input "TV7SC9"
click at [496, 204] on input "Search Form" at bounding box center [729, 195] width 592 height 26
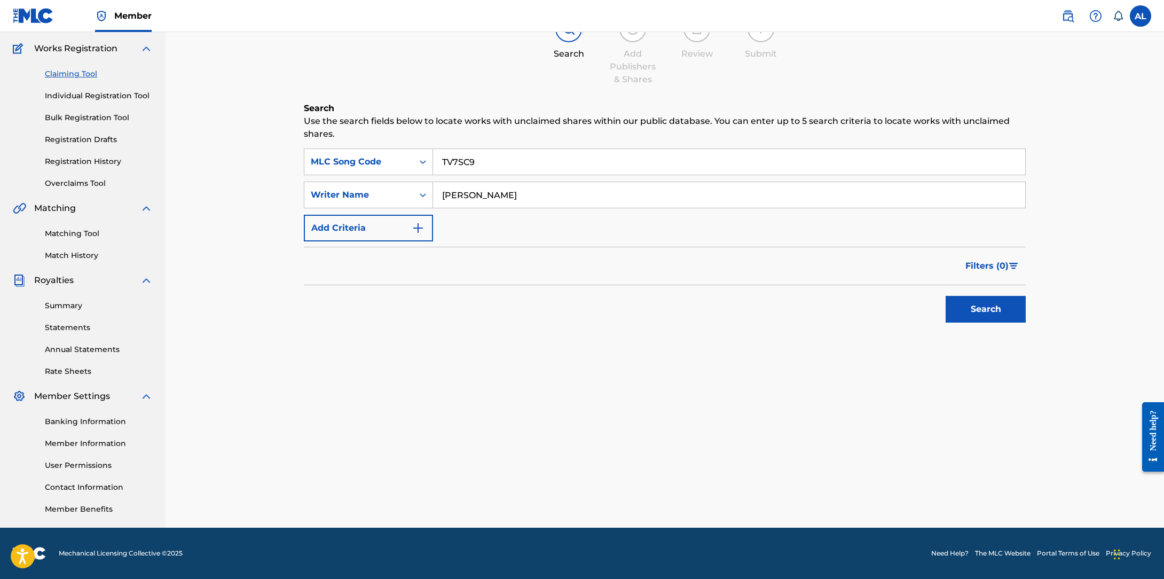
type input "[PERSON_NAME]"
click at [945, 296] on button "Search" at bounding box center [985, 309] width 80 height 27
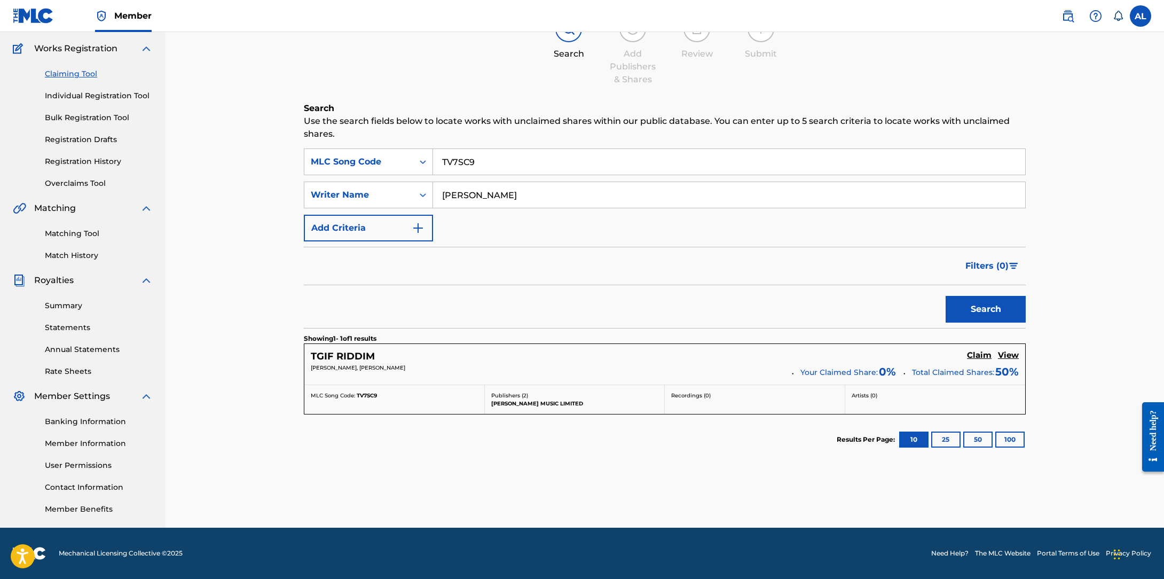
click at [975, 357] on h5 "Claim" at bounding box center [979, 355] width 25 height 10
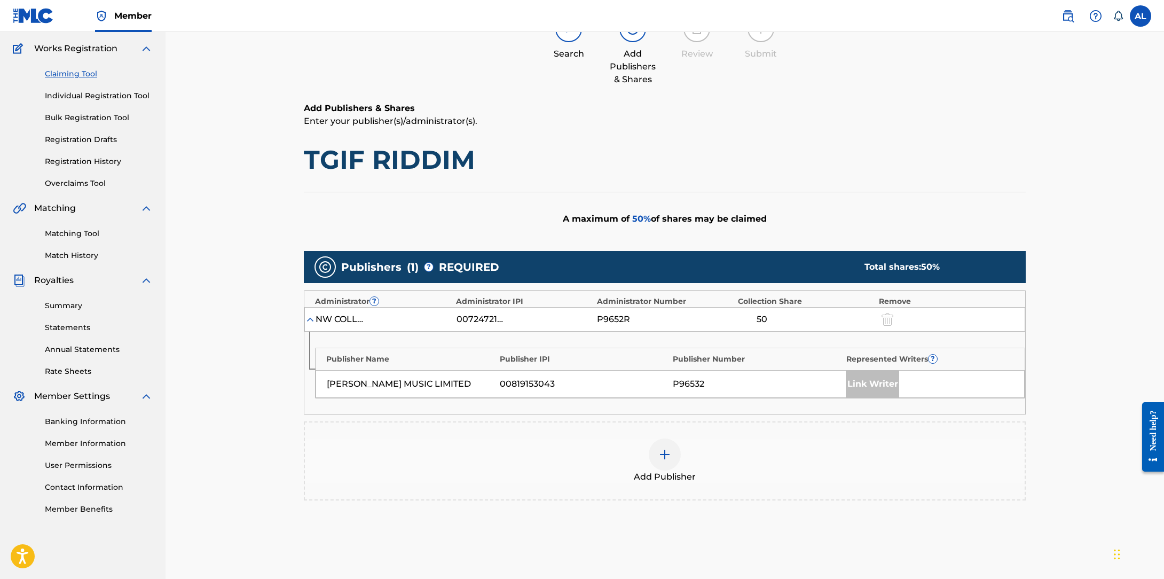
scroll to position [0, 0]
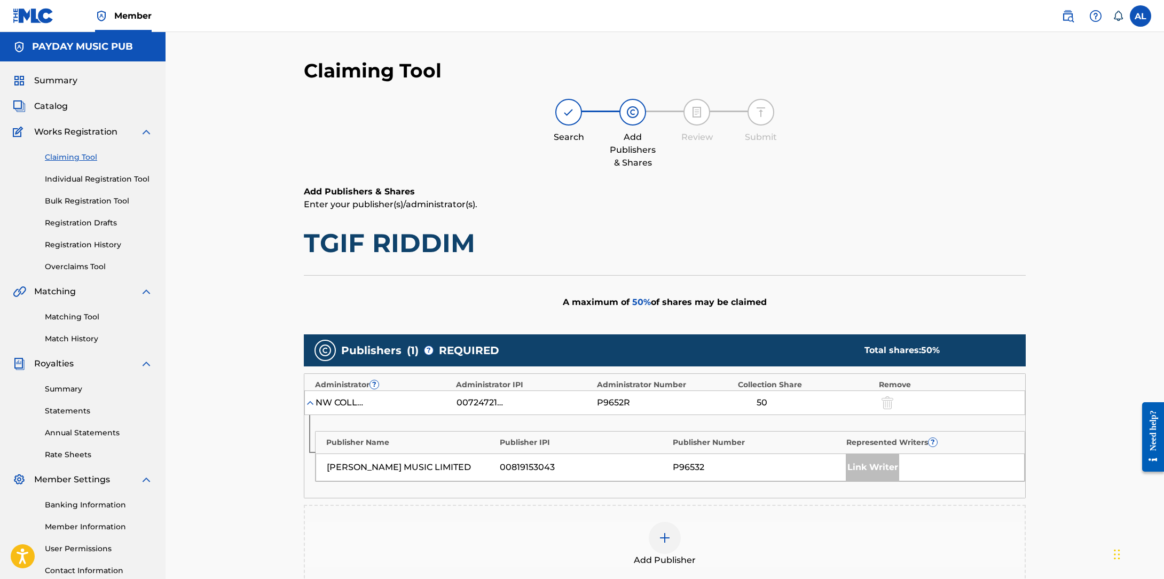
drag, startPoint x: 55, startPoint y: 108, endPoint x: 76, endPoint y: 110, distance: 20.9
click at [55, 108] on span "Catalog" at bounding box center [51, 106] width 34 height 13
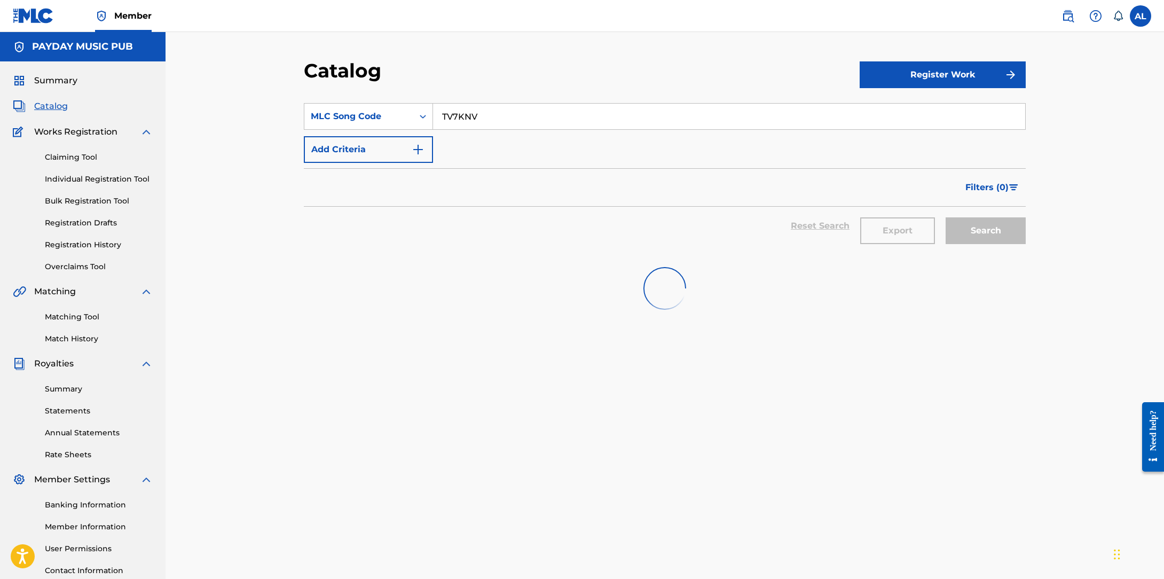
scroll to position [1, 0]
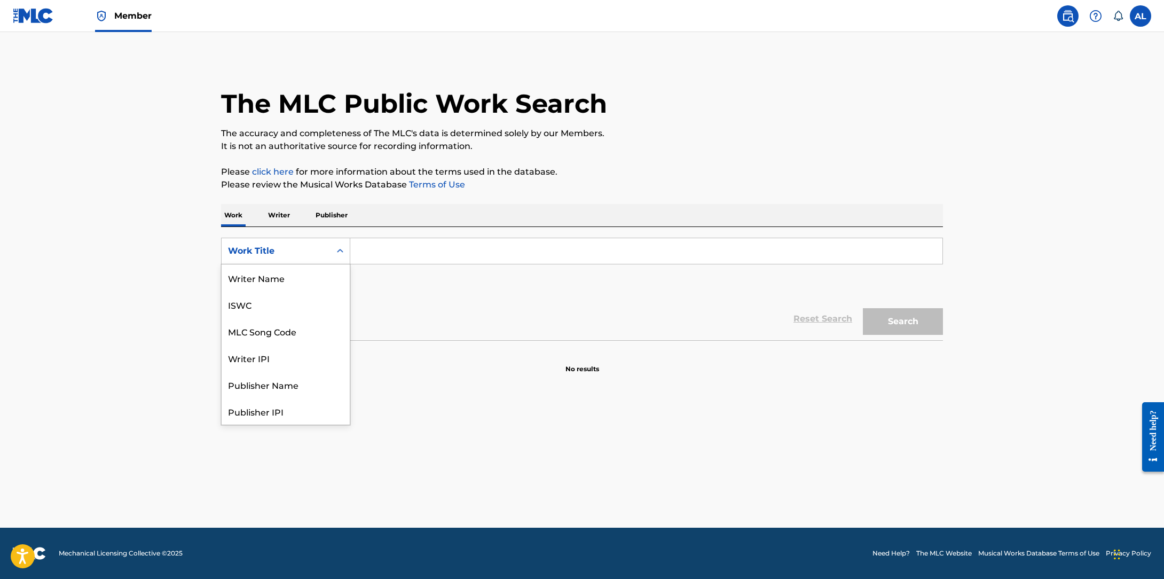
click at [259, 243] on div "Work Title" at bounding box center [275, 251] width 109 height 20
click at [272, 282] on div "MLC Song Code" at bounding box center [285, 277] width 128 height 27
drag, startPoint x: 424, startPoint y: 267, endPoint x: 414, endPoint y: 267, distance: 10.7
click at [422, 267] on div "SearchWithCriteriae7b8b871-22d5-45f4-bade-5379b441db46 MLC Song Code Add Criter…" at bounding box center [582, 268] width 722 height 60
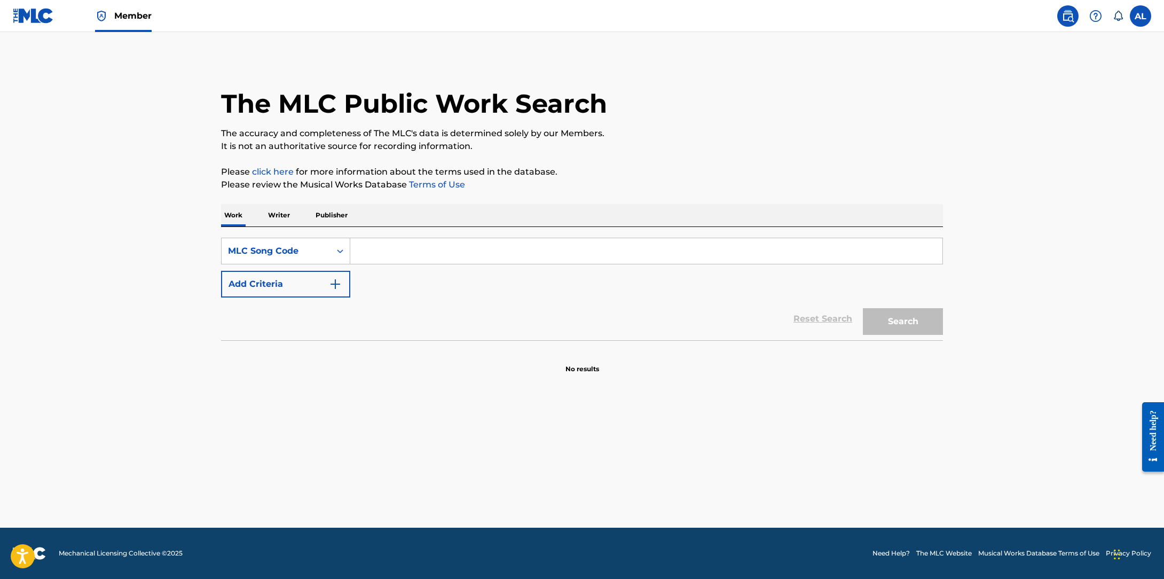
click at [417, 258] on input "Search Form" at bounding box center [646, 251] width 592 height 26
paste input "TV7KNV"
type input "TV7KNV"
drag, startPoint x: 878, startPoint y: 314, endPoint x: 822, endPoint y: 305, distance: 56.9
click at [878, 314] on button "Search" at bounding box center [903, 321] width 80 height 27
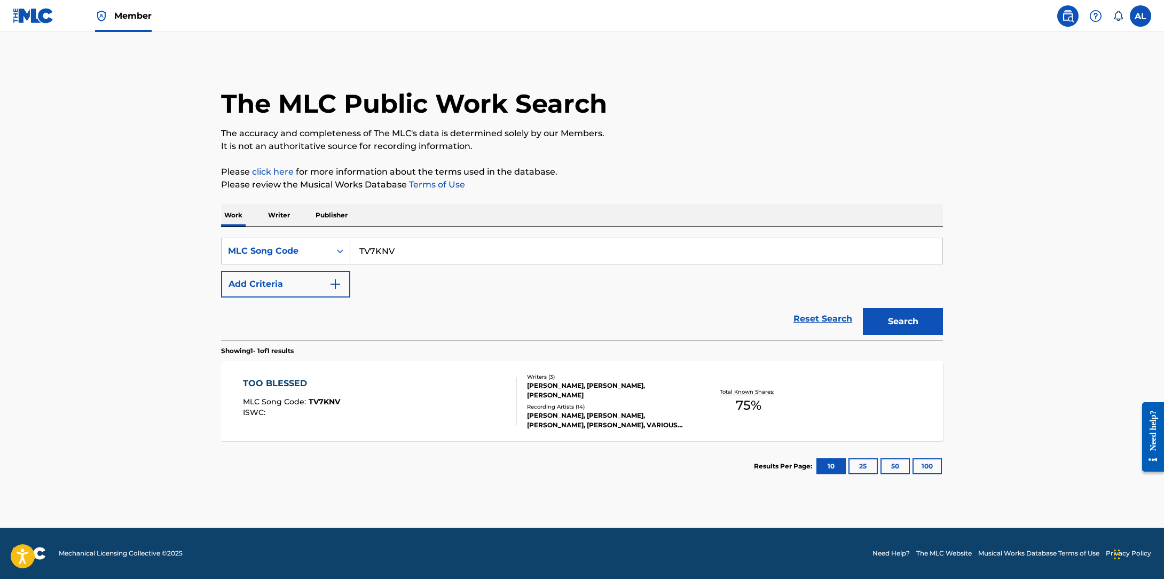
click at [268, 389] on div "TOO BLESSED" at bounding box center [291, 383] width 97 height 13
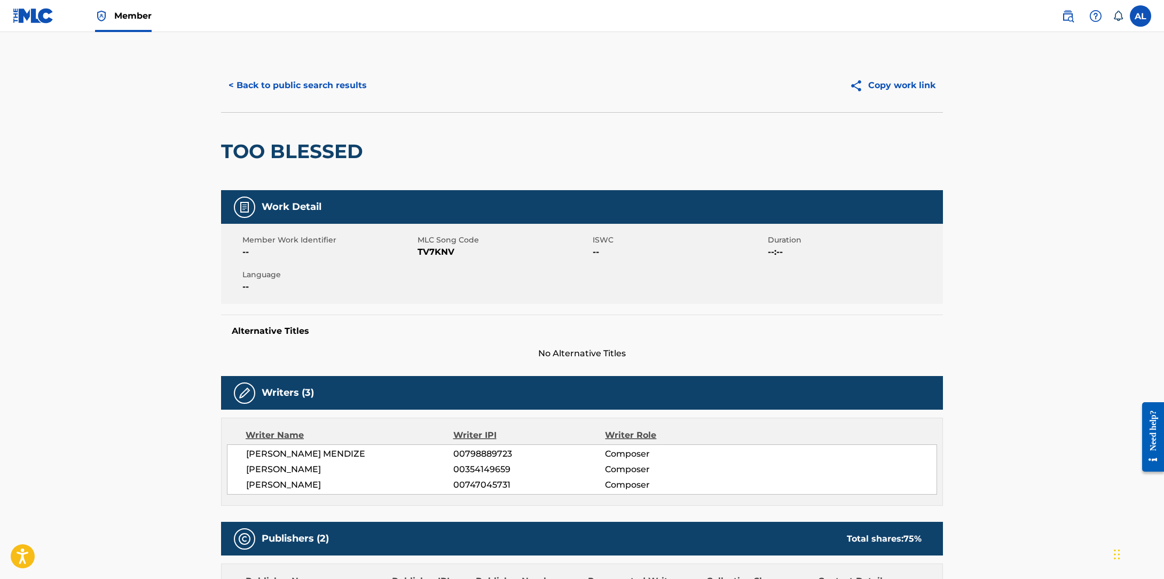
click at [284, 83] on button "< Back to public search results" at bounding box center [297, 85] width 153 height 27
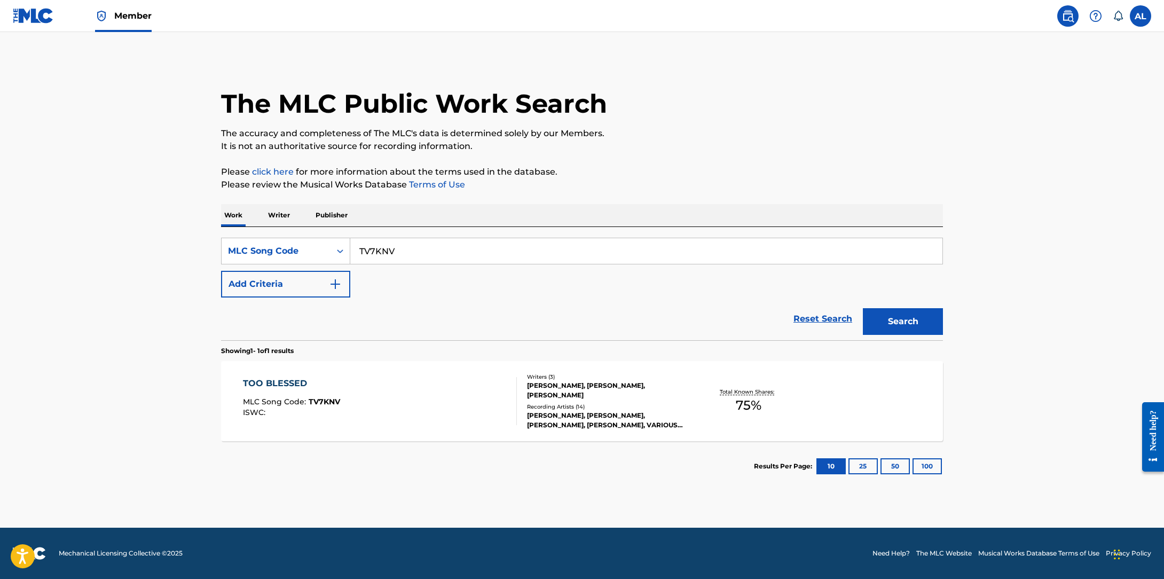
drag, startPoint x: 468, startPoint y: 251, endPoint x: 296, endPoint y: 236, distance: 172.5
click at [298, 238] on div "SearchWithCriteriae7b8b871-22d5-45f4-bade-5379b441db46 MLC Song Code TV7KNV" at bounding box center [582, 251] width 722 height 27
paste input "HV7GJ6"
type input "HV7GJ6"
click at [893, 312] on button "Search" at bounding box center [903, 321] width 80 height 27
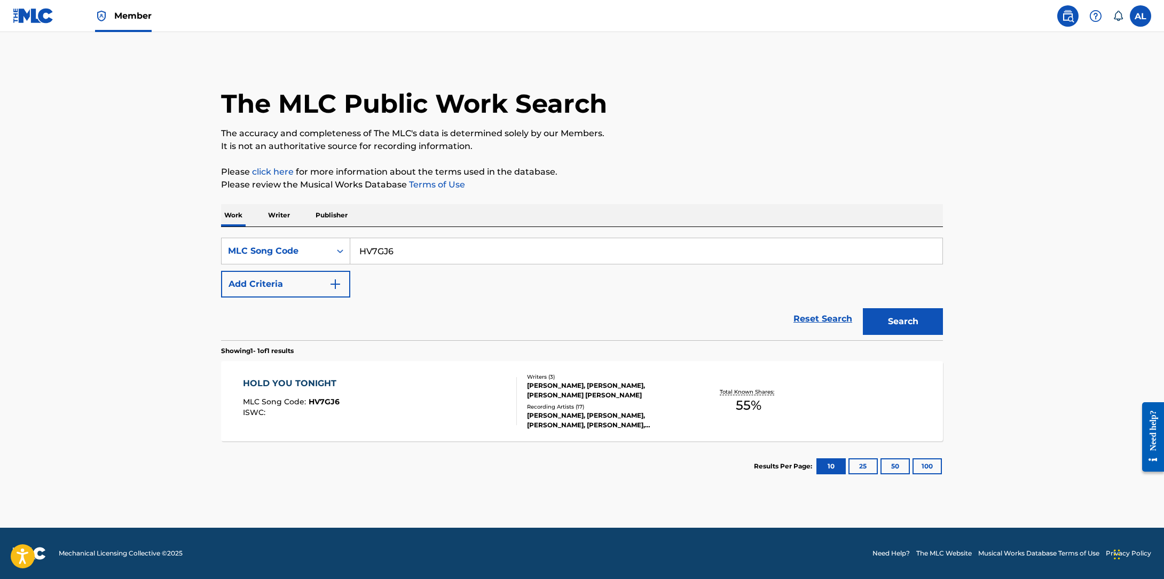
click at [347, 379] on div "HOLD YOU TONIGHT MLC Song Code : HV7GJ6 ISWC :" at bounding box center [380, 401] width 274 height 48
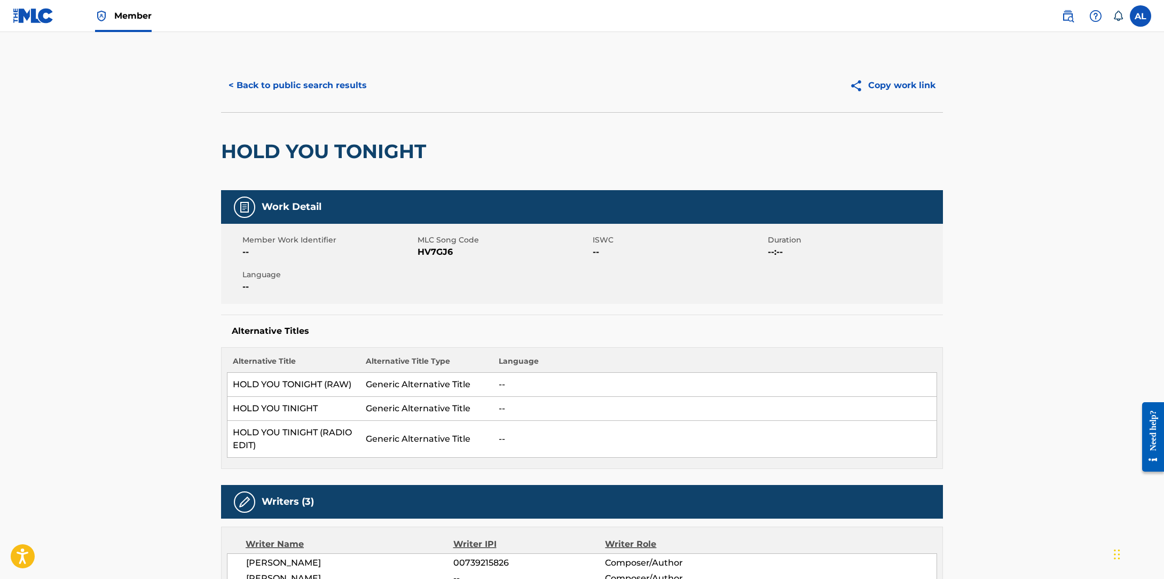
click at [260, 79] on button "< Back to public search results" at bounding box center [297, 85] width 153 height 27
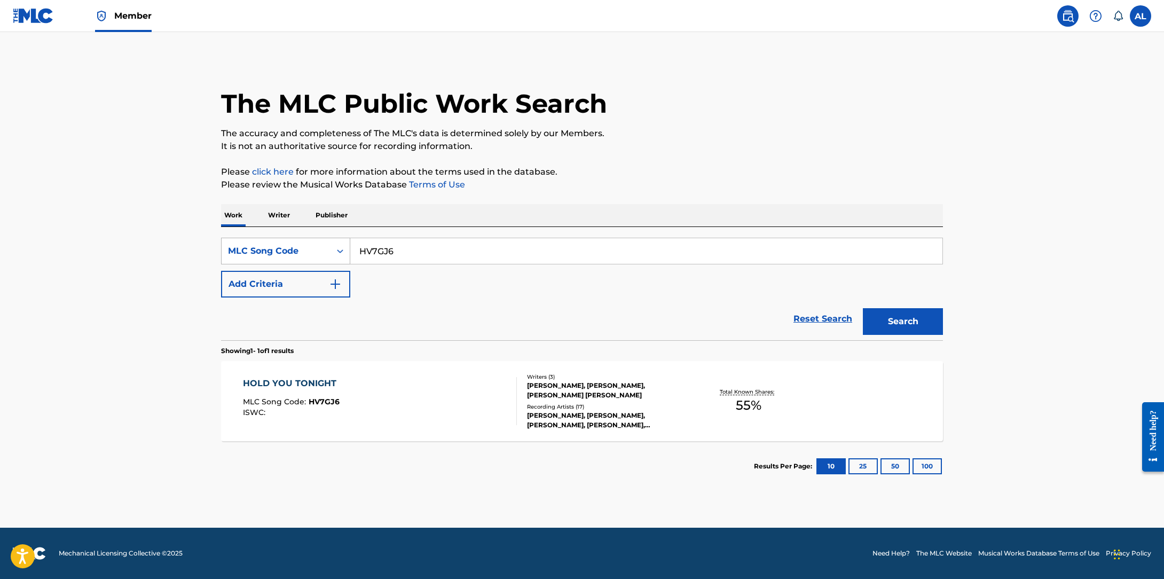
drag, startPoint x: 460, startPoint y: 251, endPoint x: 292, endPoint y: 247, distance: 168.2
click at [294, 247] on div "SearchWithCriteriae7b8b871-22d5-45f4-bade-5379b441db46 MLC Song Code HV7GJ6" at bounding box center [582, 251] width 722 height 27
paste input "TV7SC9"
type input "TV7SC9"
click at [900, 312] on button "Search" at bounding box center [903, 321] width 80 height 27
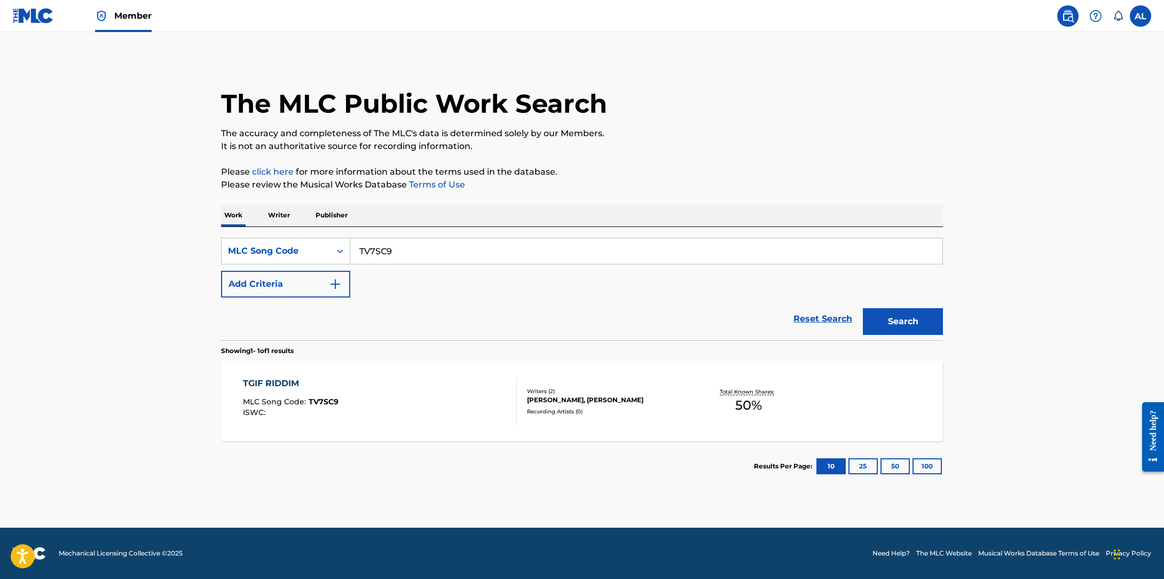
click at [339, 377] on div "TGIF RIDDIM MLC Song Code : TV7SC9 ISWC :" at bounding box center [380, 401] width 274 height 48
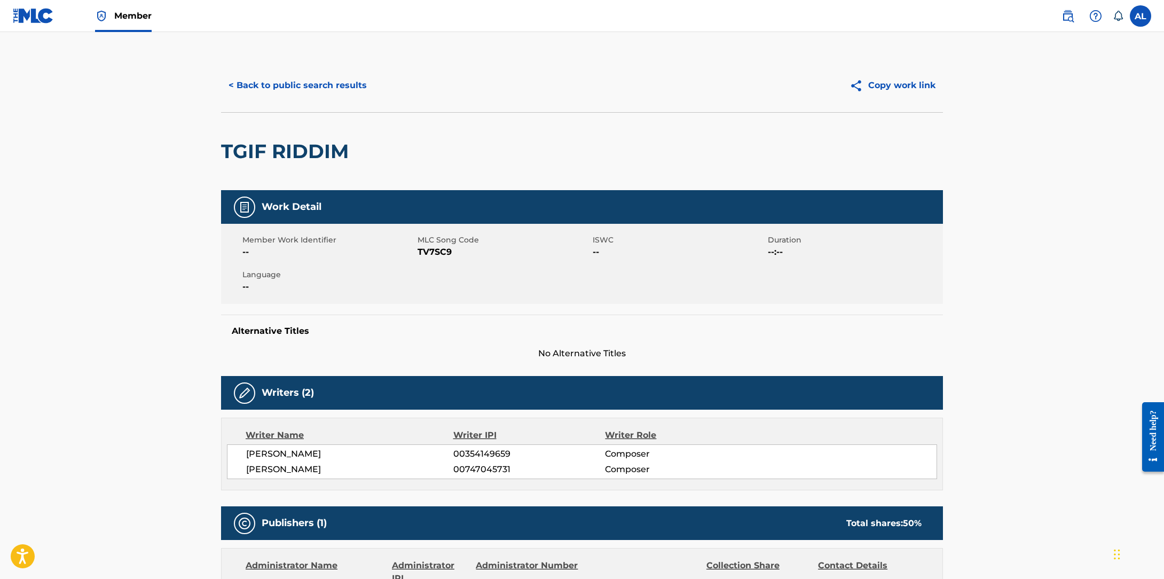
click at [321, 83] on button "< Back to public search results" at bounding box center [297, 85] width 153 height 27
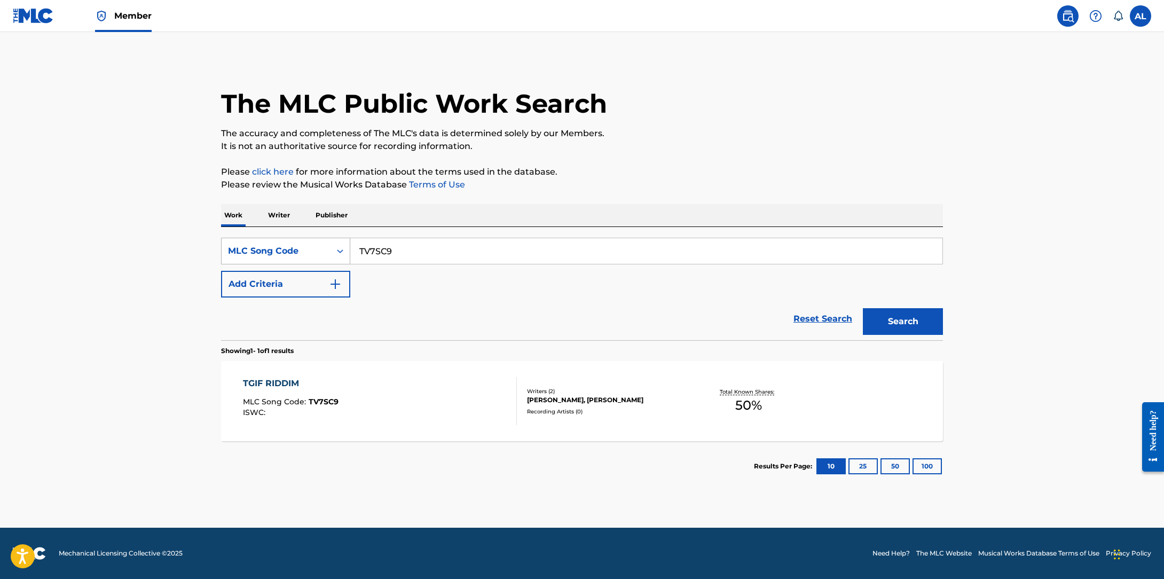
click at [315, 235] on div "SearchWithCriteriae7b8b871-22d5-45f4-bade-5379b441db46 MLC Song Code TV7SC9 Add…" at bounding box center [582, 283] width 722 height 113
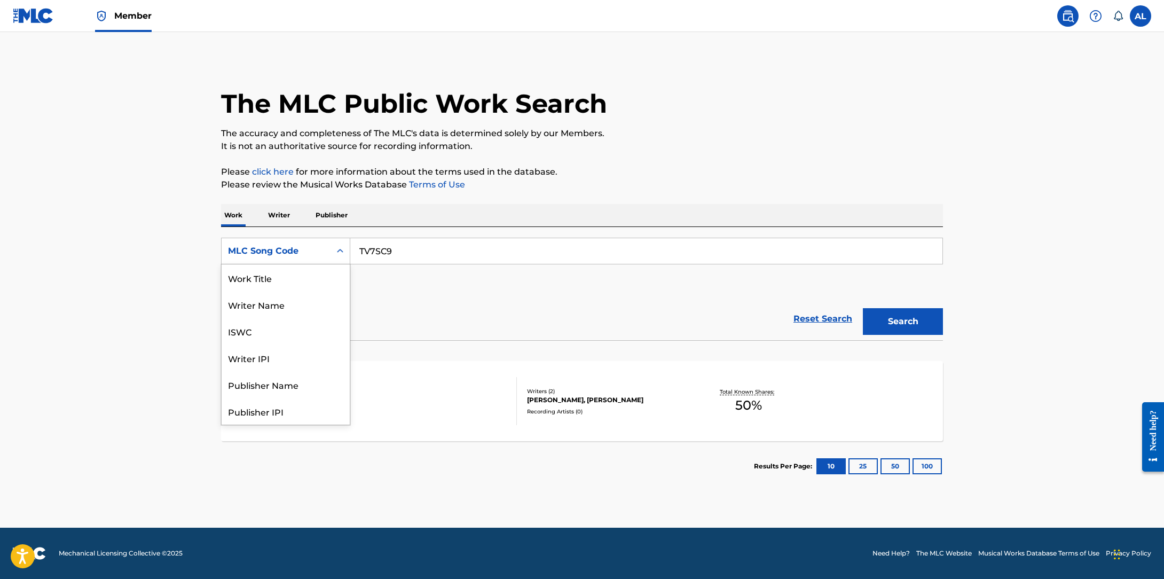
click at [311, 252] on div "MLC Song Code" at bounding box center [276, 250] width 96 height 13
click at [298, 279] on div "Work Title" at bounding box center [285, 277] width 128 height 27
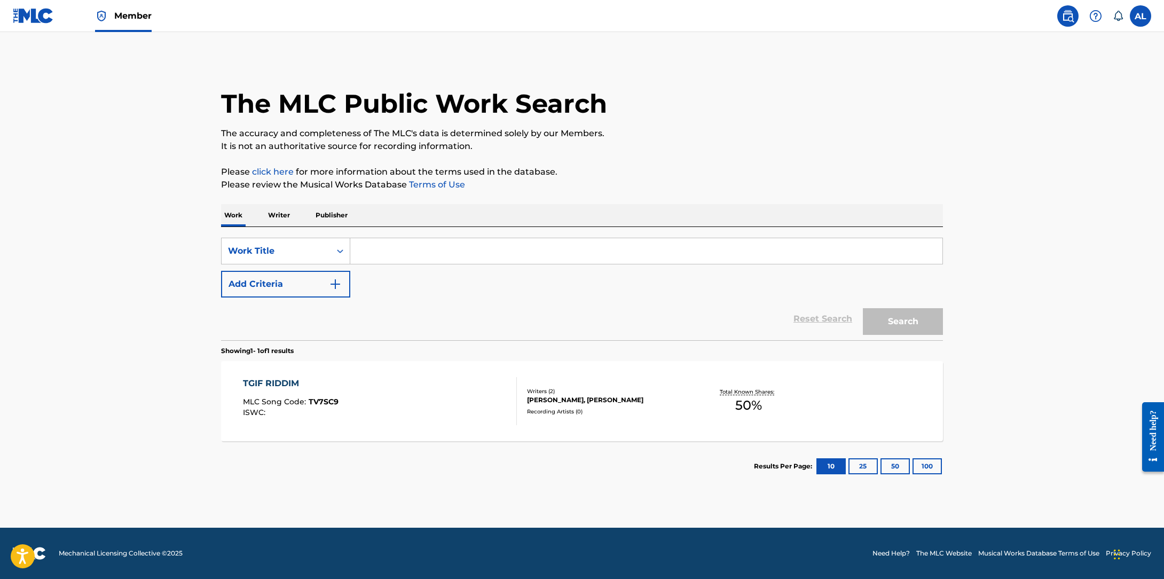
click at [423, 255] on input "Search Form" at bounding box center [646, 251] width 592 height 26
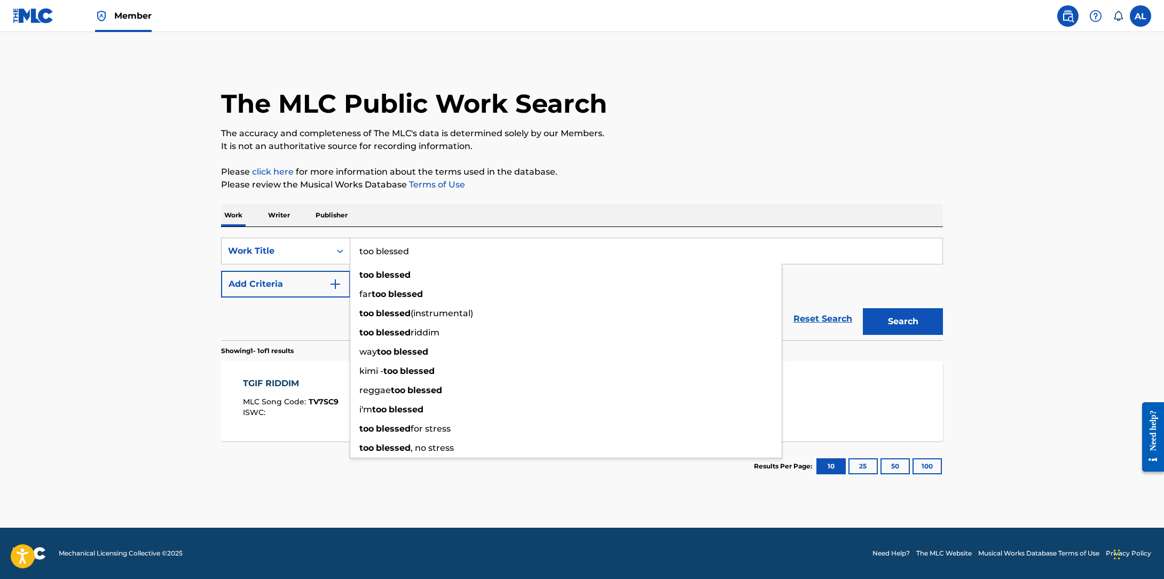
type input "too blessed"
click at [327, 272] on button "Add Criteria" at bounding box center [285, 284] width 129 height 27
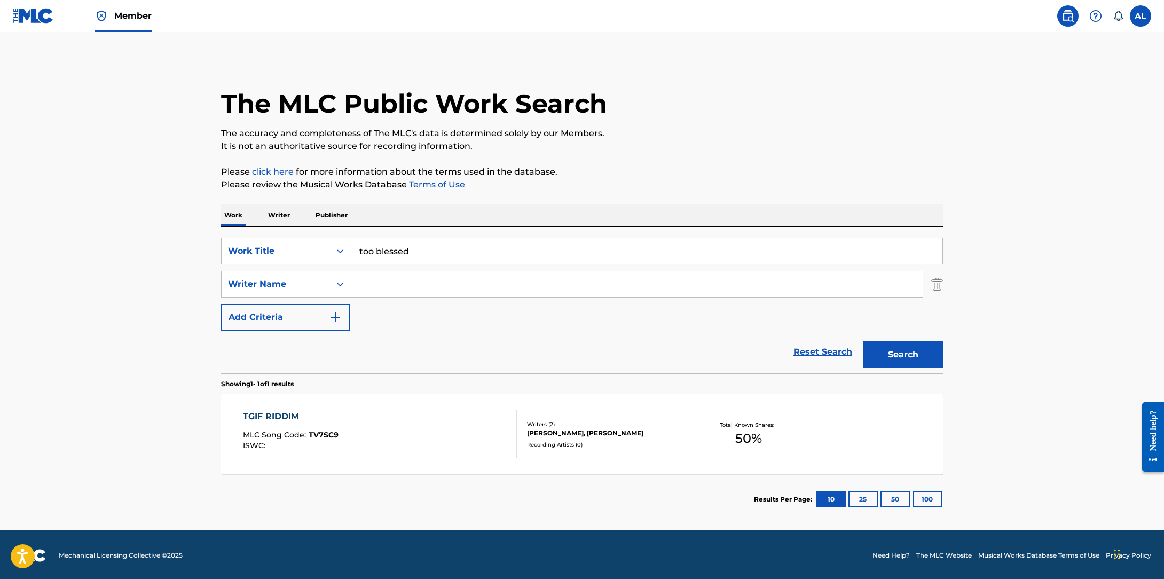
click at [401, 285] on input "Search Form" at bounding box center [636, 284] width 572 height 26
click at [863, 341] on button "Search" at bounding box center [903, 354] width 80 height 27
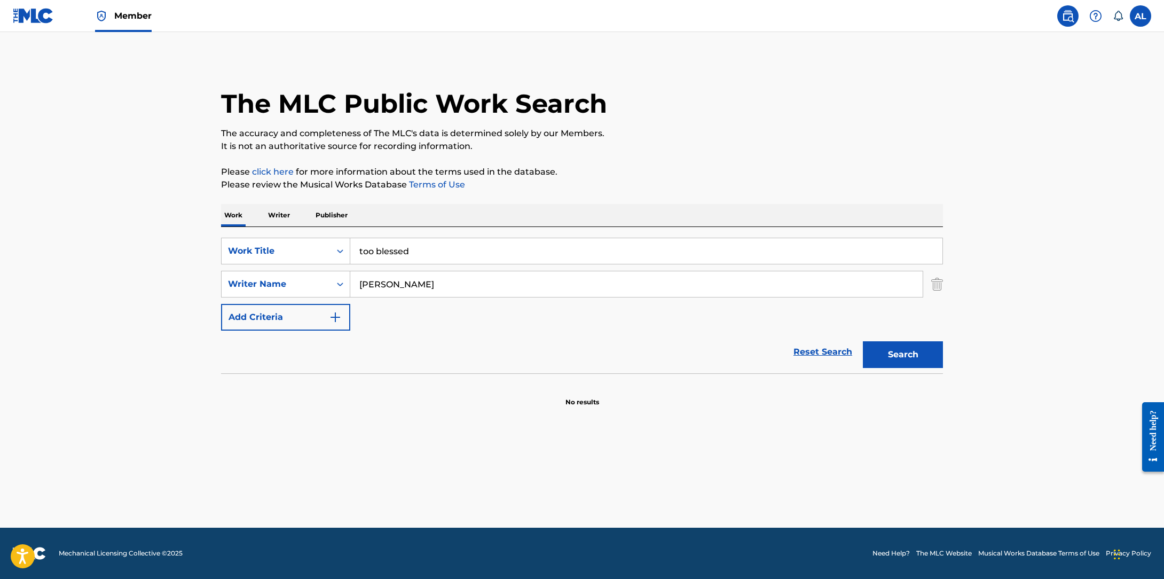
click at [377, 287] on input "[PERSON_NAME]" at bounding box center [636, 284] width 572 height 26
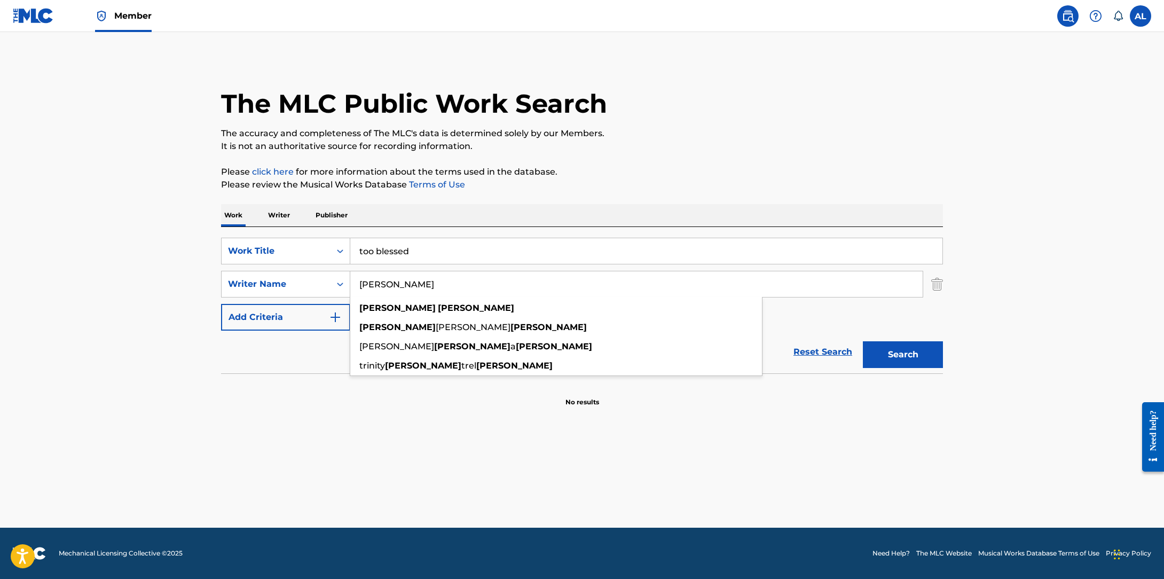
type input "[PERSON_NAME]"
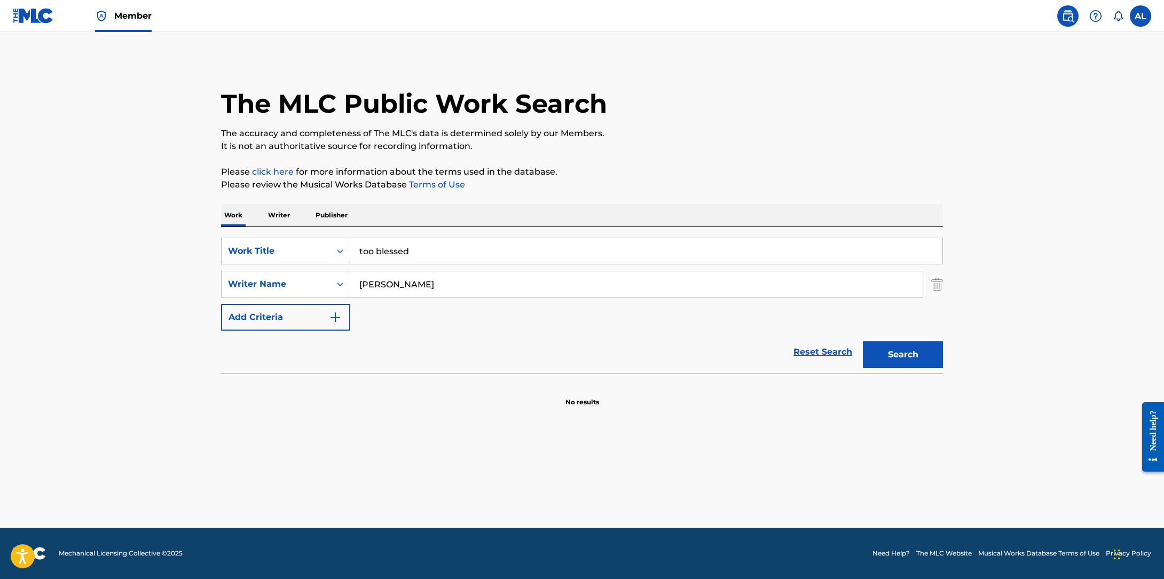
click at [879, 360] on button "Search" at bounding box center [903, 354] width 80 height 27
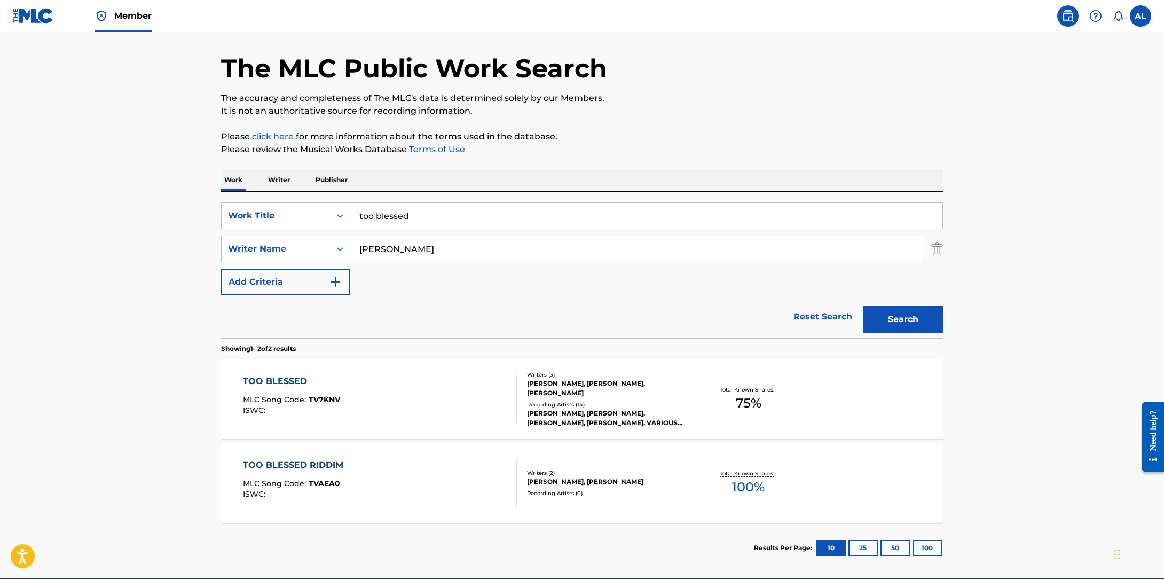
scroll to position [37, 0]
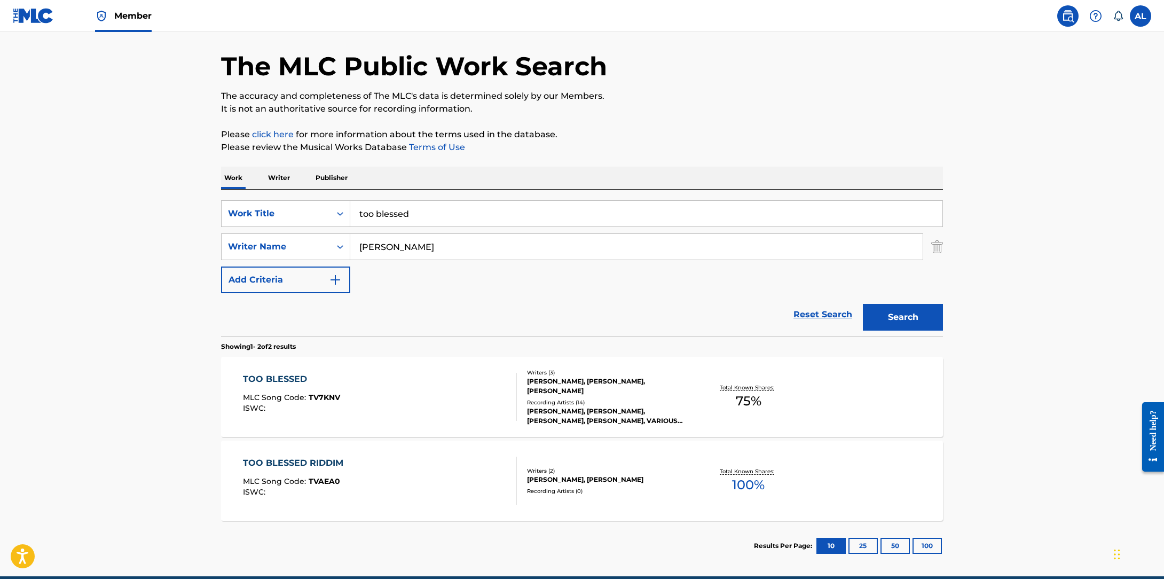
click at [349, 382] on div "TOO BLESSED MLC Song Code : TV7KNV ISWC :" at bounding box center [380, 397] width 274 height 48
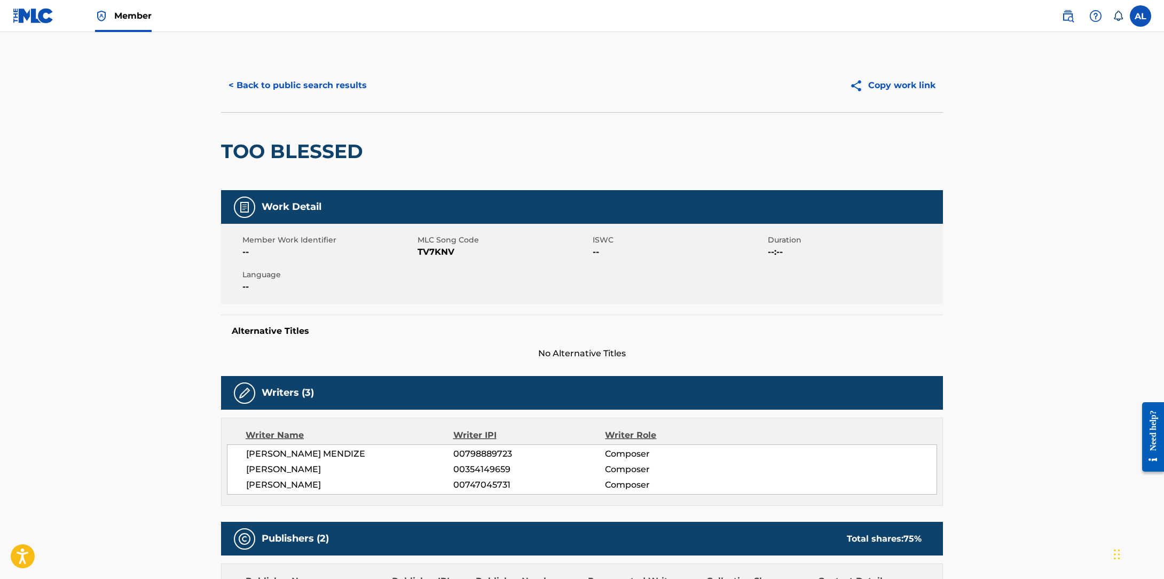
click at [267, 87] on button "< Back to public search results" at bounding box center [297, 85] width 153 height 27
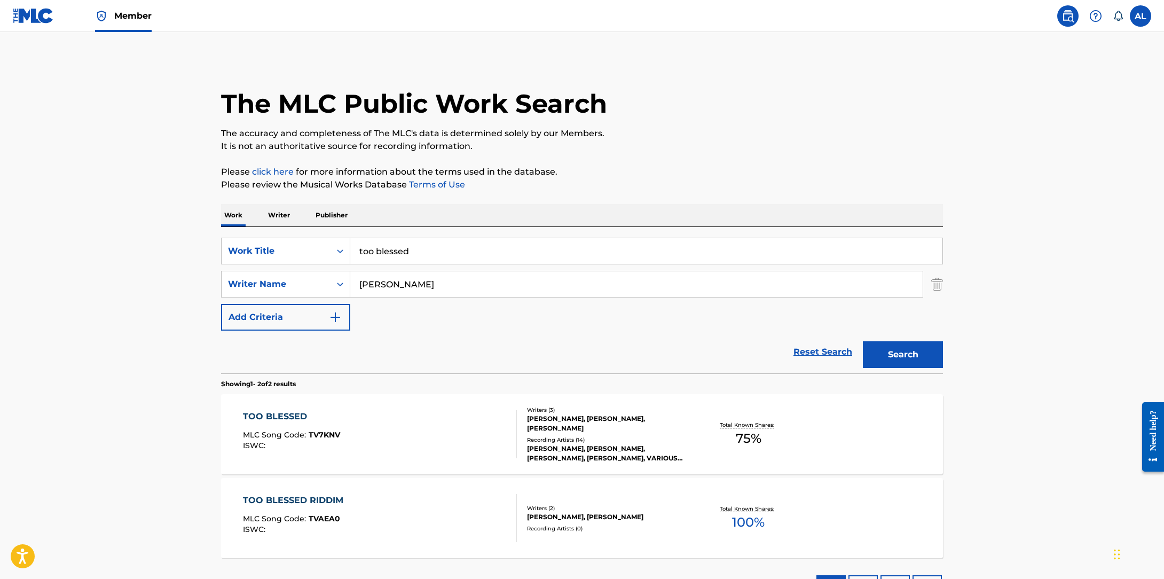
scroll to position [25, 0]
